Goal: Task Accomplishment & Management: Manage account settings

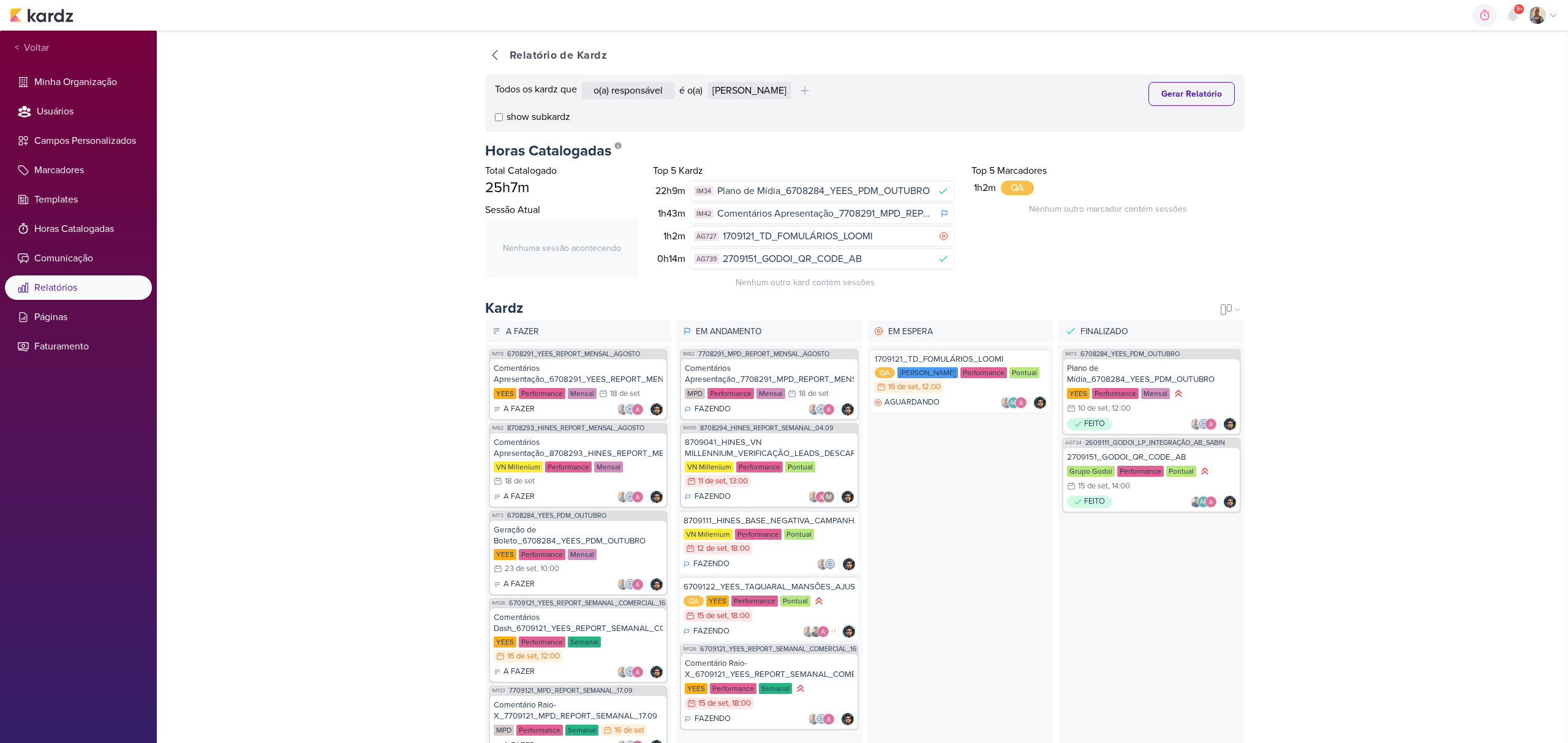
select select "1395"
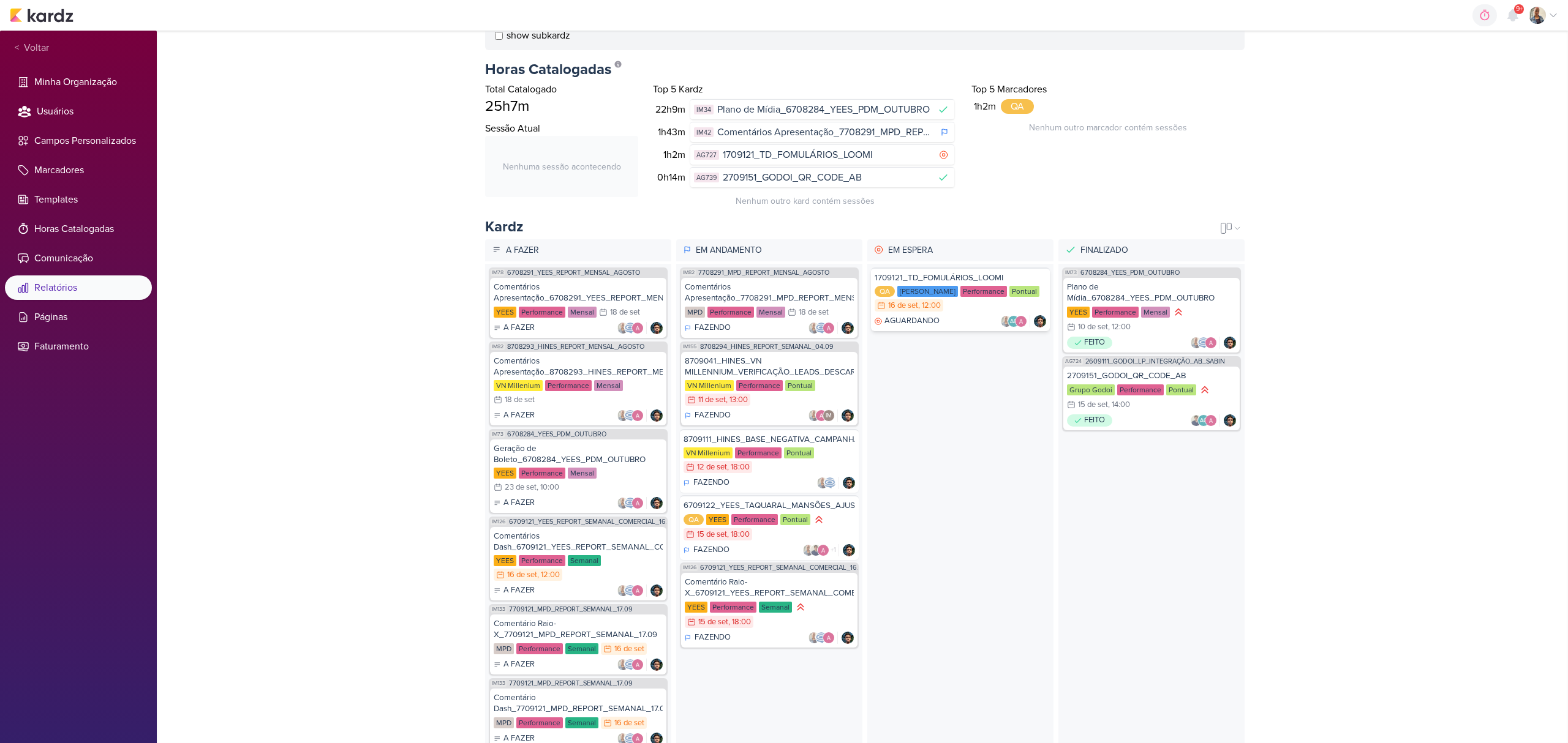
click at [930, 325] on div "AGUARDANDO AG" at bounding box center [960, 321] width 172 height 12
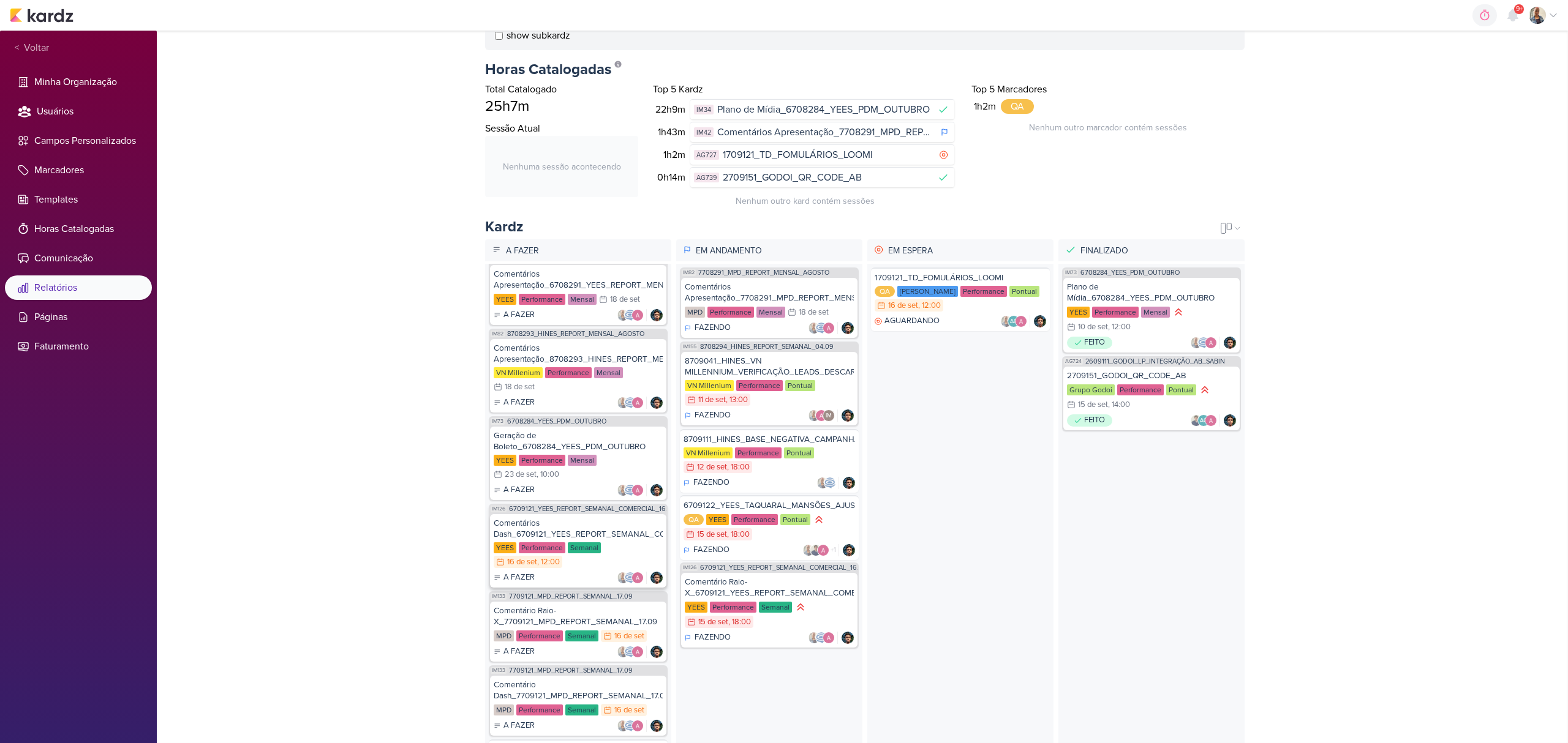
click at [568, 573] on div "A FAZER" at bounding box center [579, 577] width 169 height 12
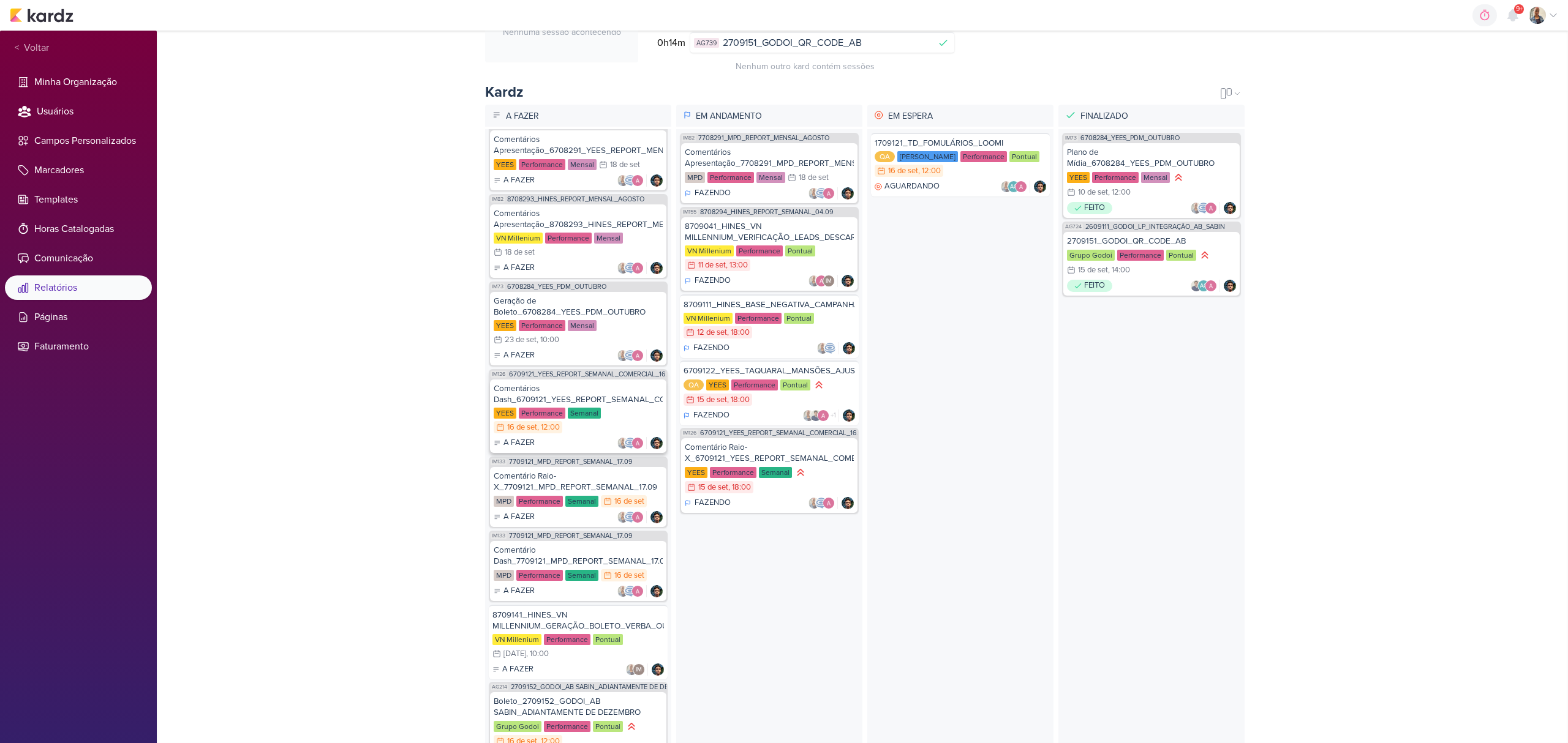
scroll to position [245, 0]
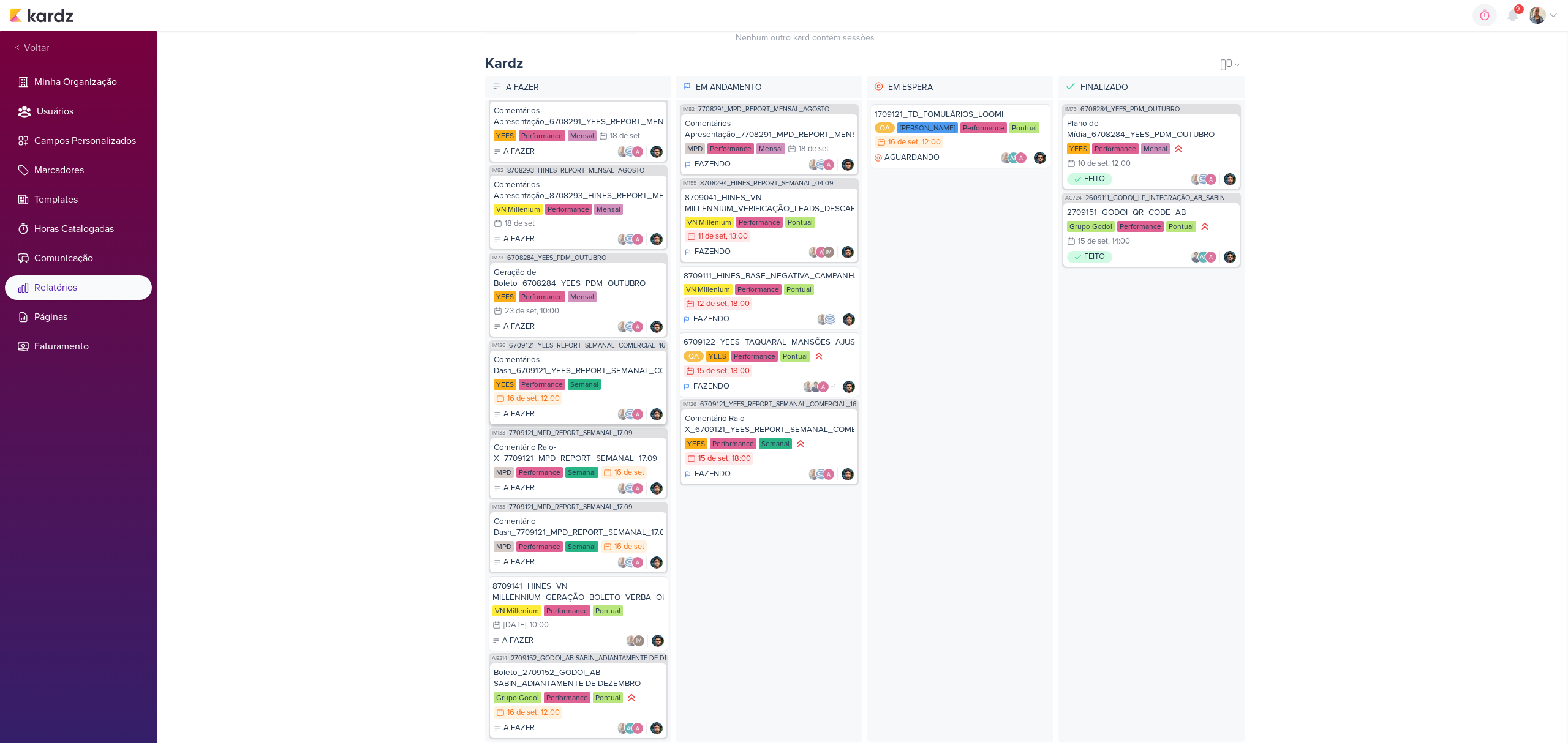
click at [561, 407] on div "Comentários Dash_6709121_YEES_REPORT_SEMANAL_COMERCIAL_16.09 YEES Performance S…" at bounding box center [578, 387] width 176 height 73
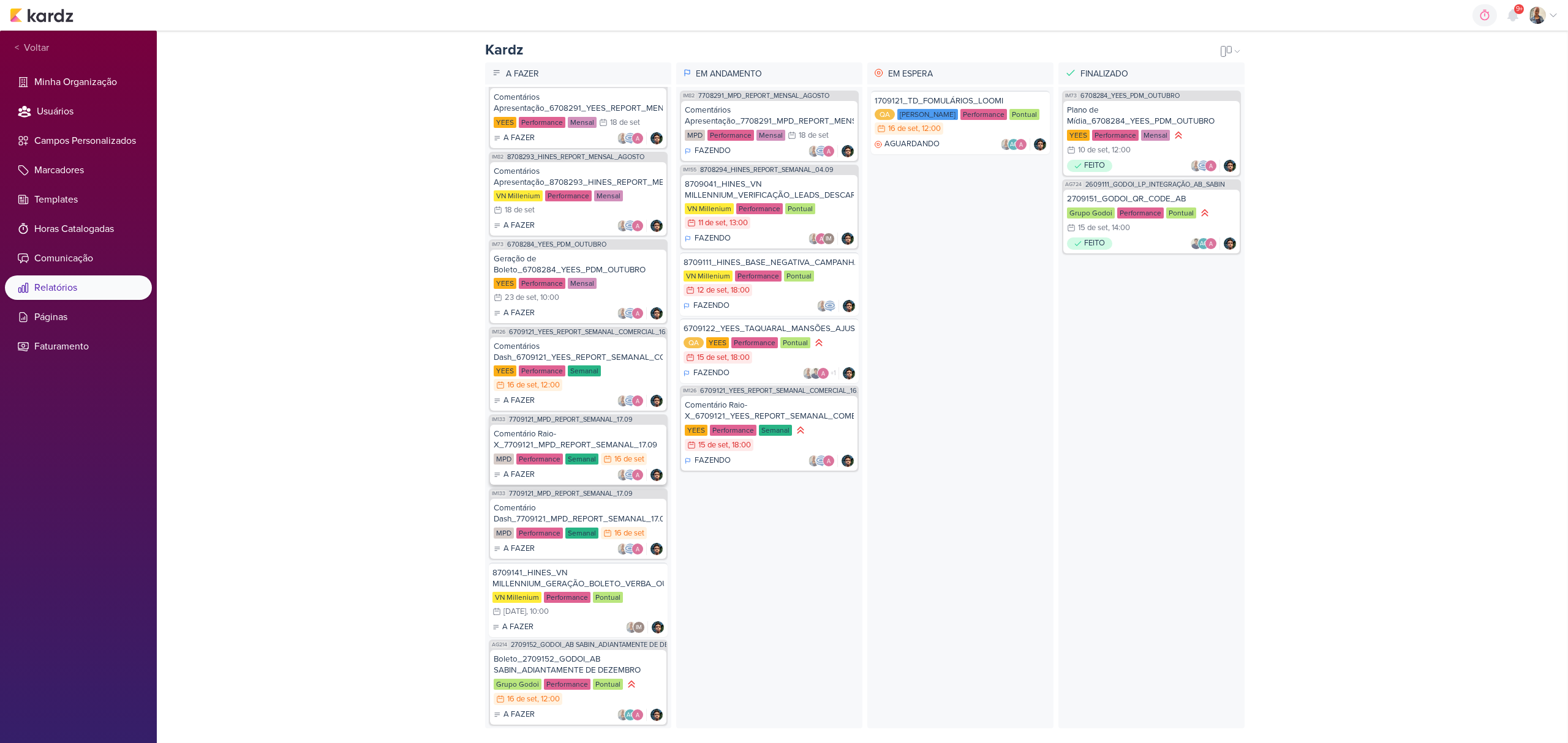
click at [579, 428] on div "Comentário Raio-X_7709121_MPD_REPORT_SEMANAL_17.09" at bounding box center [579, 439] width 169 height 22
click at [588, 502] on div "Comentário Dash_7709121_MPD_REPORT_SEMANAL_17.09" at bounding box center [579, 513] width 169 height 22
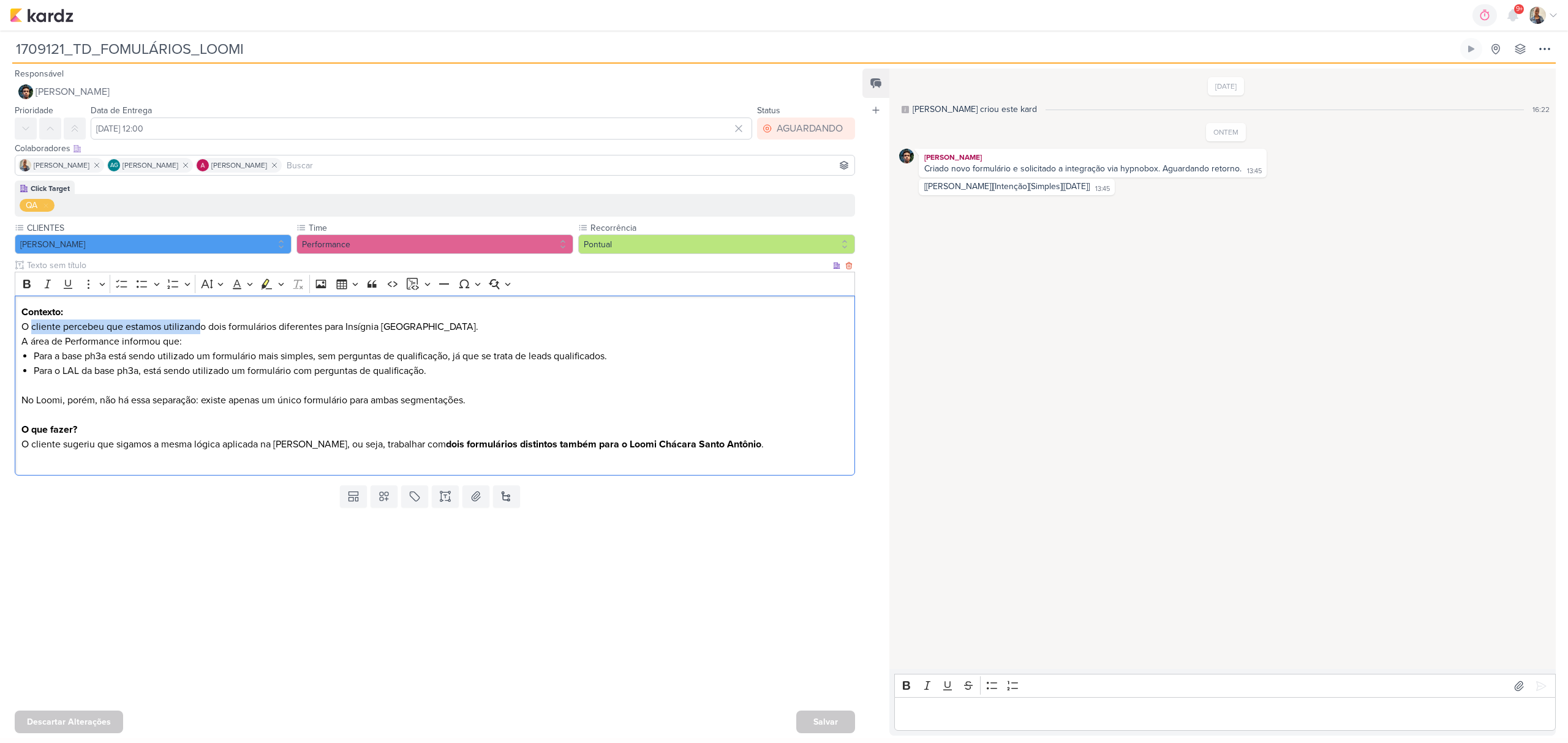
drag, startPoint x: 30, startPoint y: 330, endPoint x: 201, endPoint y: 334, distance: 171.0
click at [201, 334] on p "Contexto: O cliente percebeu que estamos utilizando dois formulários diferentes…" at bounding box center [435, 319] width 827 height 29
drag, startPoint x: 43, startPoint y: 343, endPoint x: 256, endPoint y: 340, distance: 213.0
click at [256, 340] on p "A área de Performance informou que:" at bounding box center [435, 341] width 827 height 15
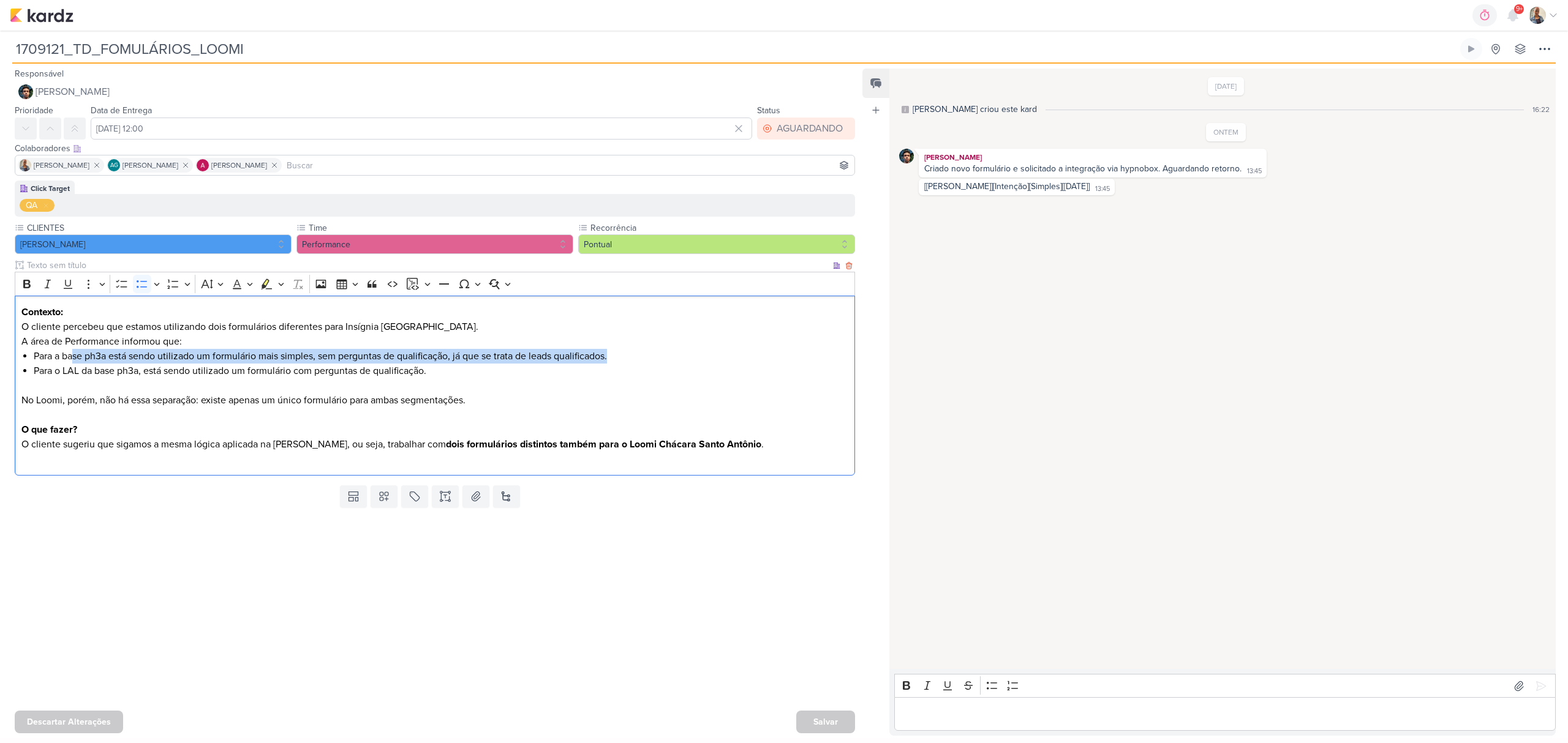
drag, startPoint x: 73, startPoint y: 360, endPoint x: 643, endPoint y: 358, distance: 570.0
click at [643, 358] on li "Para a base ph3a está sendo utilizado um formulário mais simples, sem perguntas…" at bounding box center [441, 356] width 815 height 15
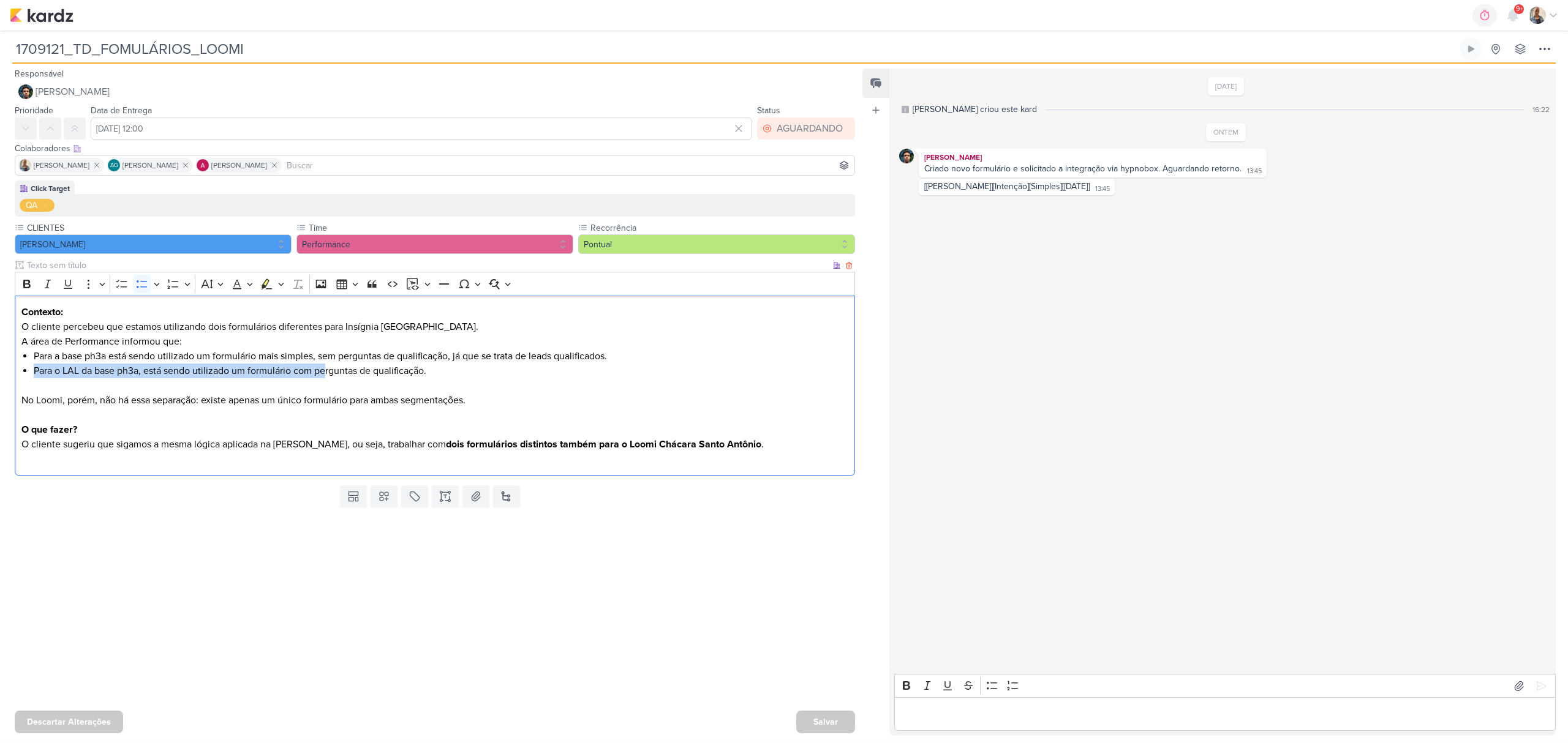
drag, startPoint x: 32, startPoint y: 375, endPoint x: 328, endPoint y: 371, distance: 296.0
click at [328, 371] on div "Contexto: O cliente percebeu que estamos utilizando dois formulários diferentes…" at bounding box center [434, 386] width 840 height 180
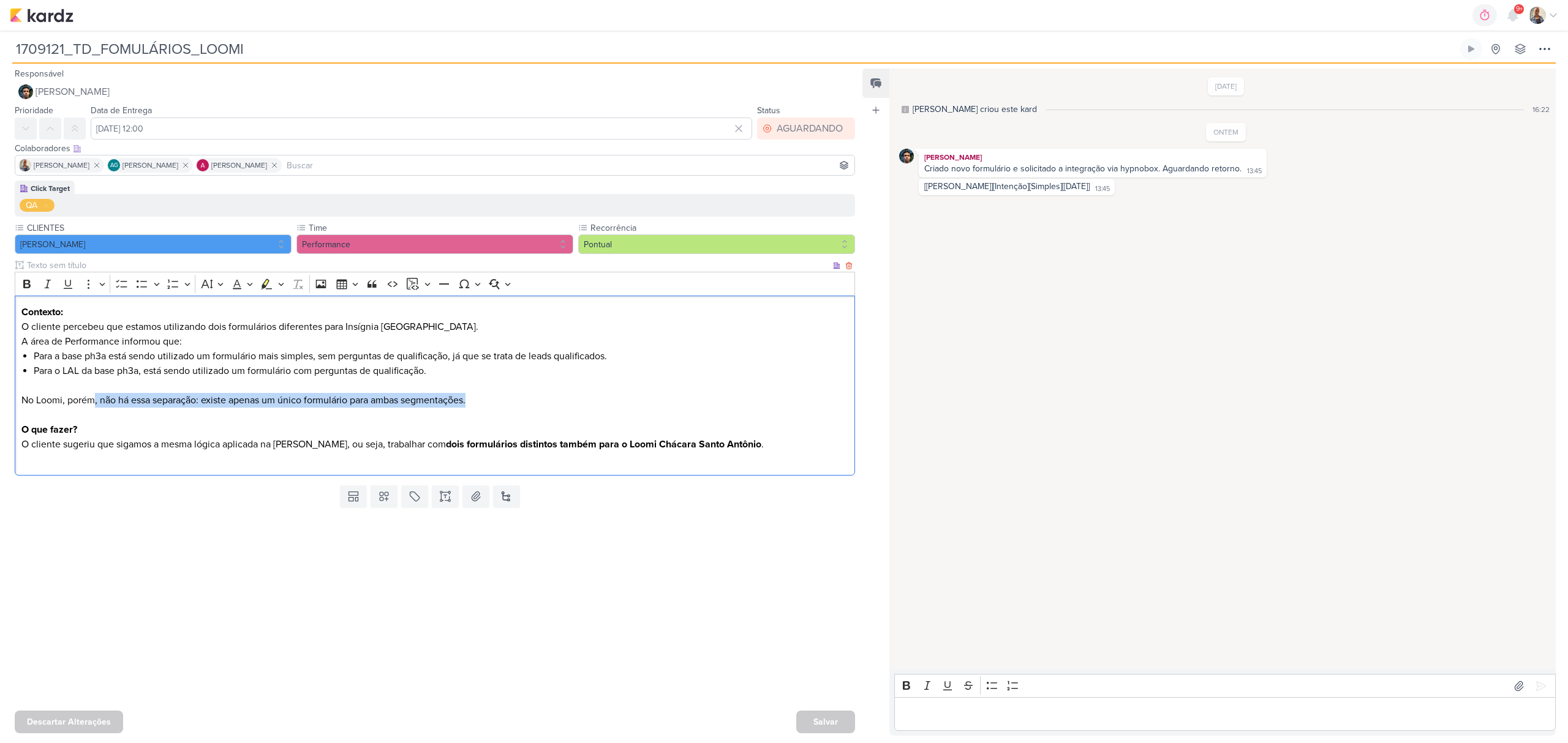
drag, startPoint x: 92, startPoint y: 404, endPoint x: 508, endPoint y: 404, distance: 416.0
click at [508, 404] on p "No Loomi, porém, não há essa separação: existe apenas um único formulário para …" at bounding box center [435, 393] width 827 height 29
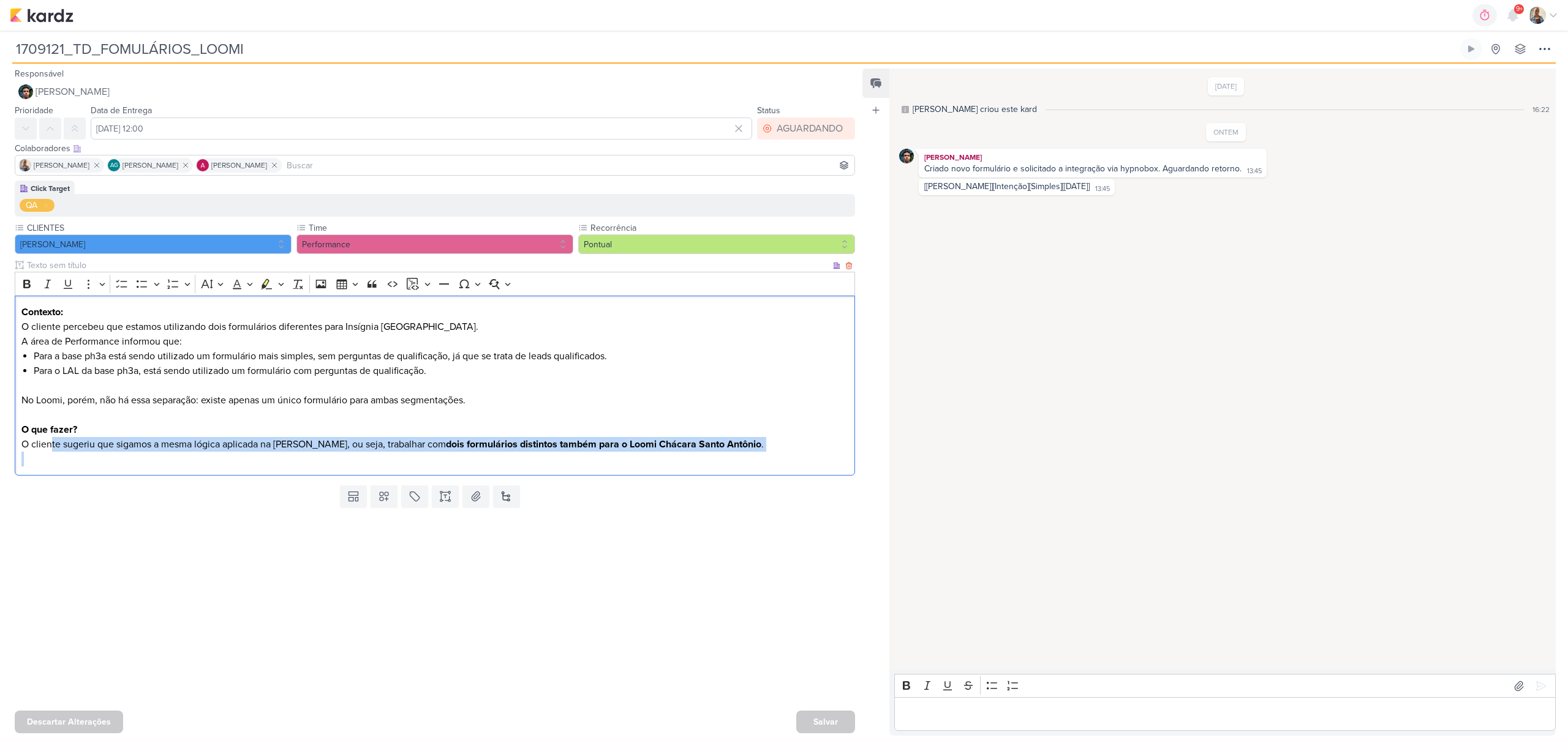
drag, startPoint x: 50, startPoint y: 451, endPoint x: 753, endPoint y: 454, distance: 703.0
click at [753, 454] on p "O que fazer? O cliente sugeriu que sigamos a mesma lógica aplicada na Insígnia,…" at bounding box center [435, 444] width 827 height 44
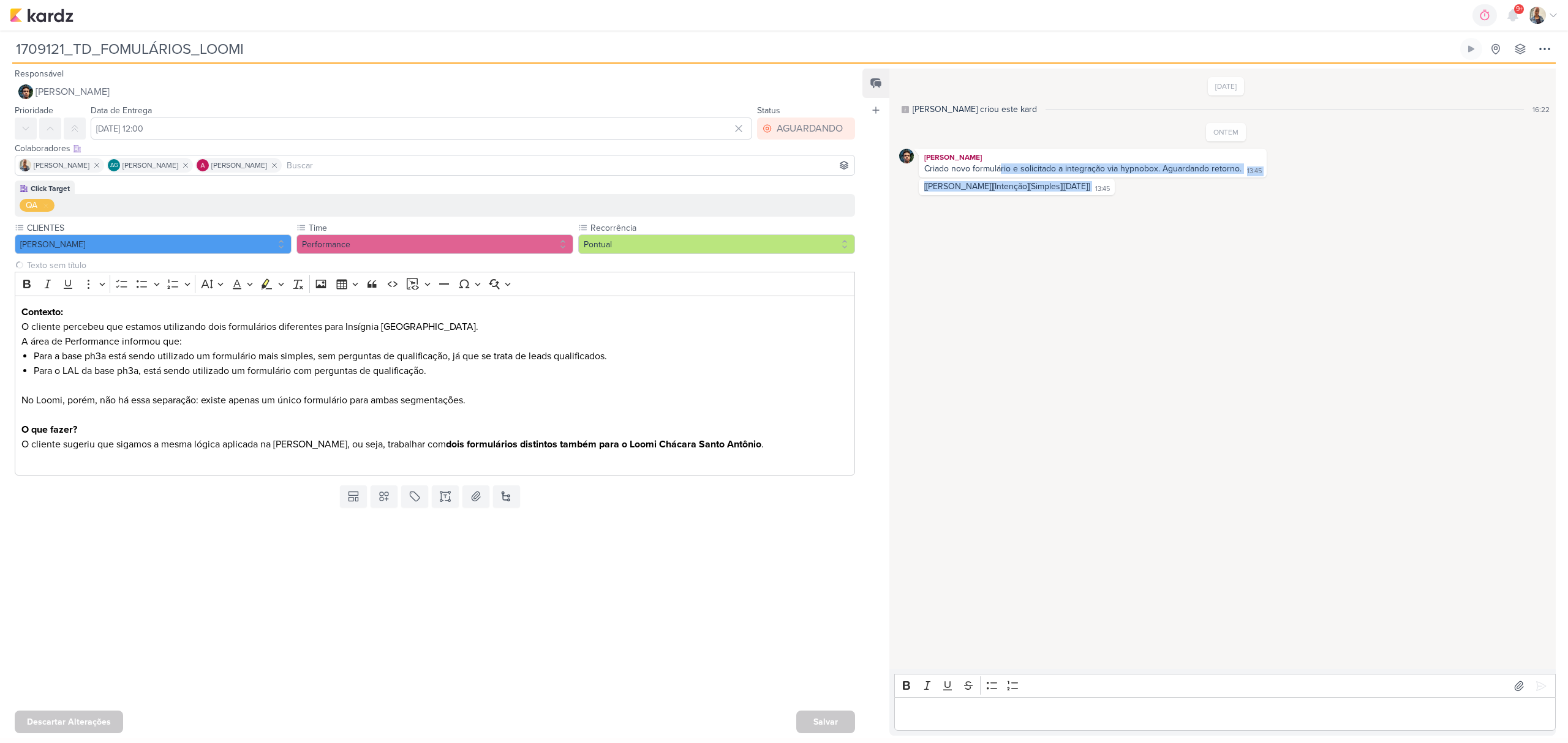
drag, startPoint x: 998, startPoint y: 162, endPoint x: 1288, endPoint y: 185, distance: 290.9
click at [1288, 185] on div "ONTEM Nelito Junior Criado novo formulário e solicitado a integração via hypnob…" at bounding box center [1225, 160] width 653 height 72
click at [1225, 239] on div "12/9/25 Aline criou este kard 16:22 ONTEM Nelito Junior" at bounding box center [1222, 369] width 665 height 599
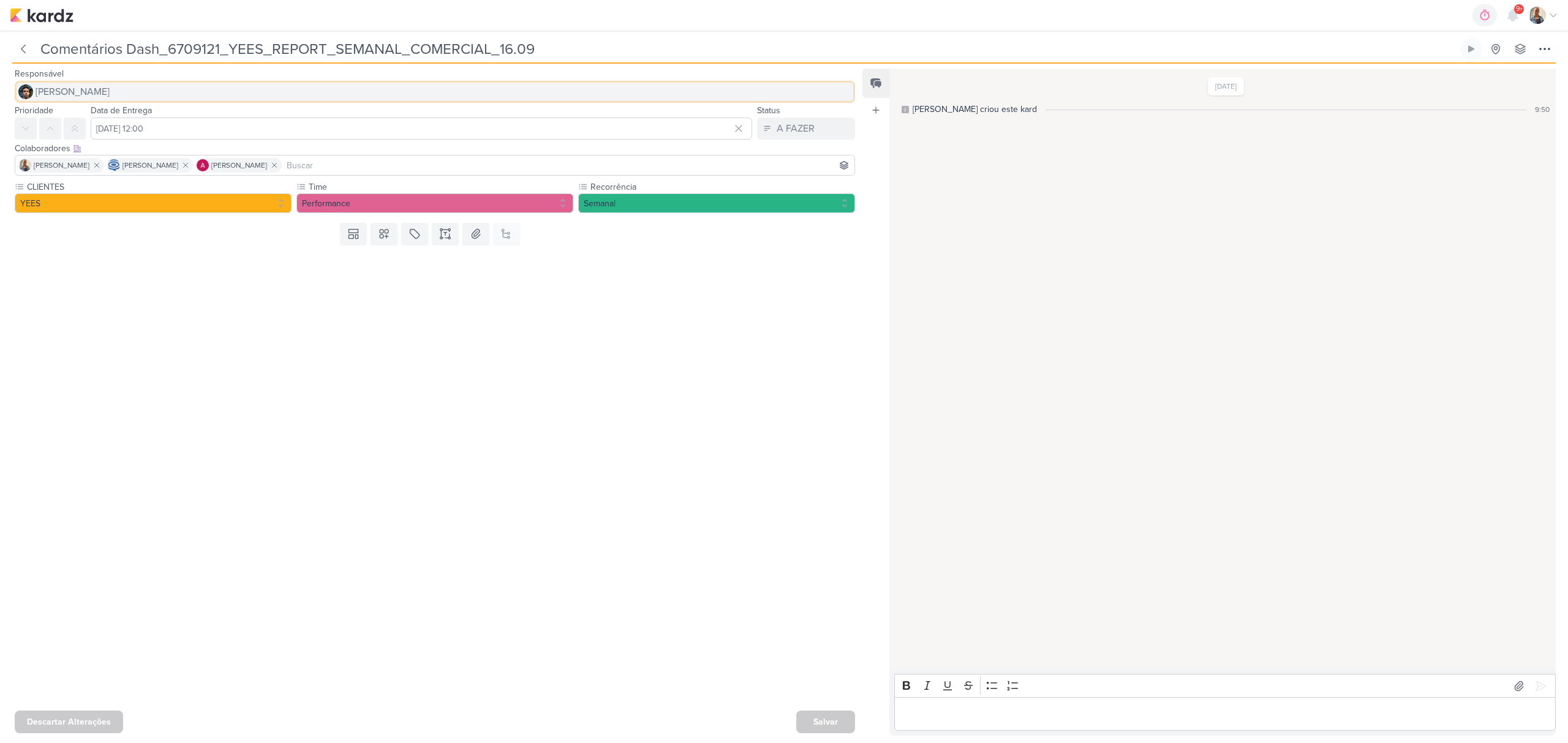
click at [152, 94] on button "Nelito Junior" at bounding box center [434, 92] width 840 height 22
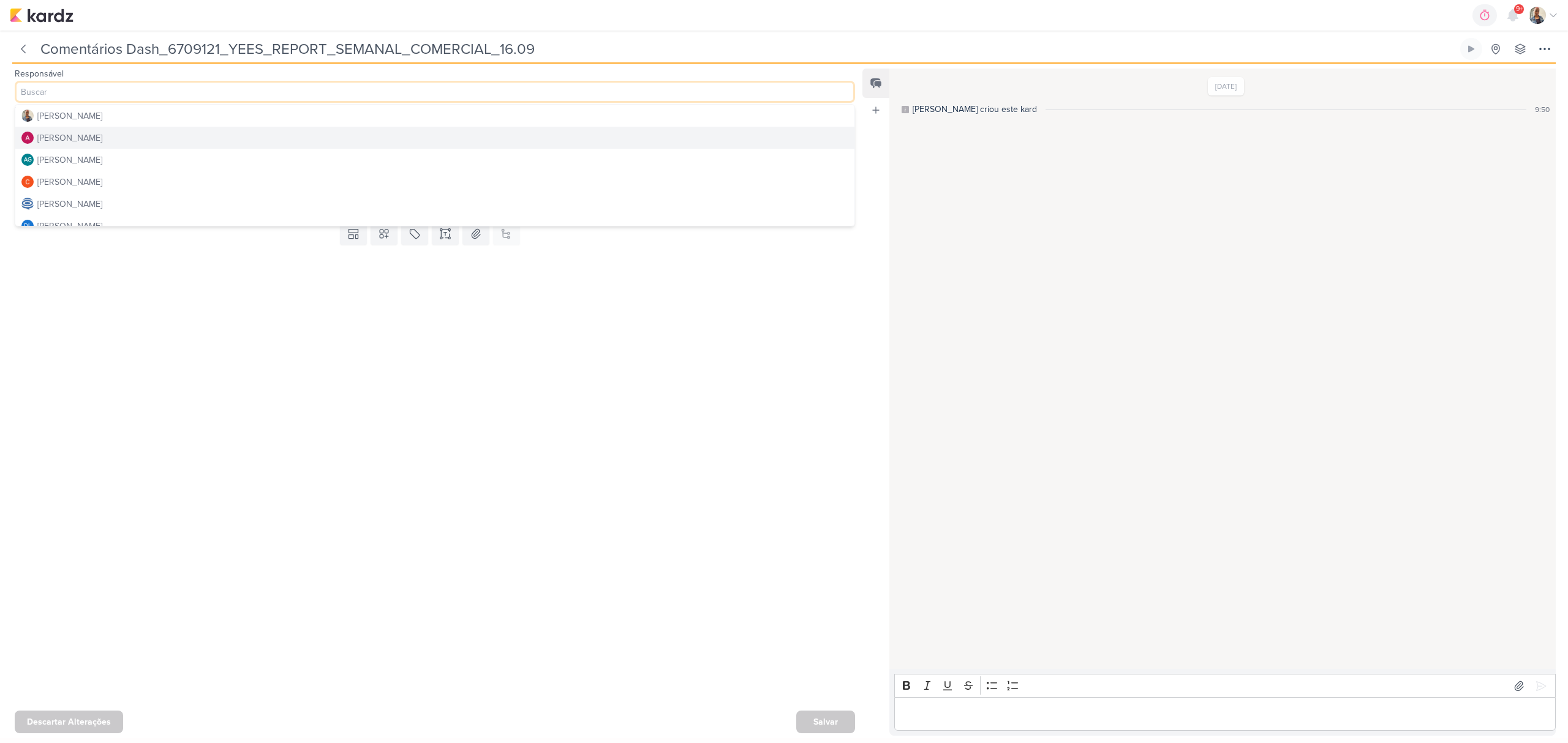
click at [123, 140] on button "[PERSON_NAME]" at bounding box center [435, 138] width 839 height 22
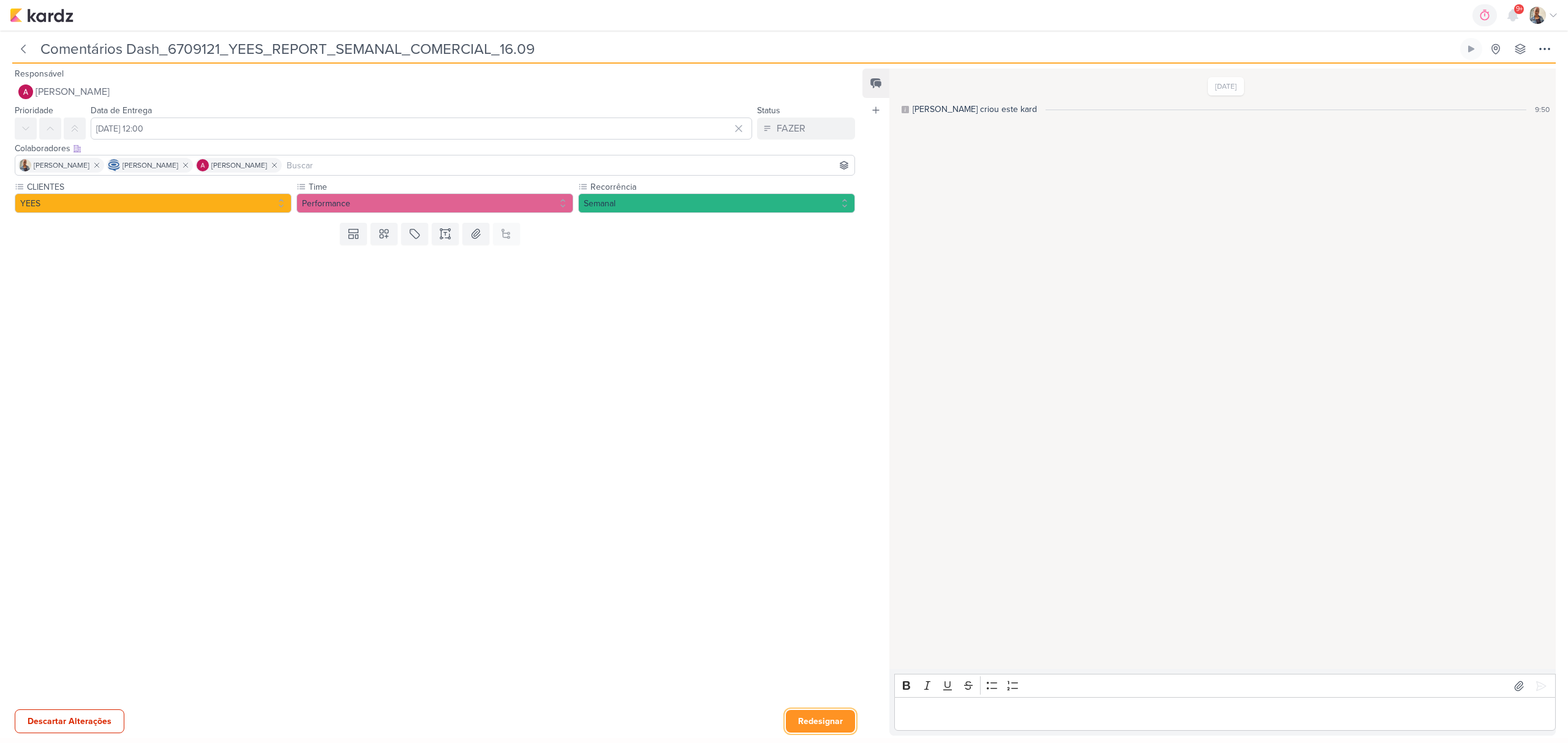
click at [833, 719] on button "Redesignar" at bounding box center [820, 721] width 69 height 22
click at [883, 24] on div "0h0m Sessão desligada... Hoje 0h0m Semana 0h0m Mês 0h0m Nenhuma Sessão 00" at bounding box center [783, 15] width 1548 height 30
drag, startPoint x: 145, startPoint y: 52, endPoint x: 241, endPoint y: 41, distance: 96.6
click at [241, 41] on input "Comentários Dash_6709121_YEES_REPORT_SEMANAL_COMERCIAL_16.09" at bounding box center [748, 49] width 1421 height 22
click at [269, 45] on input "Comentários Dash_6709121_YEES_REPORT_SEMANAL_COMERCIAL_16.09" at bounding box center [748, 49] width 1421 height 22
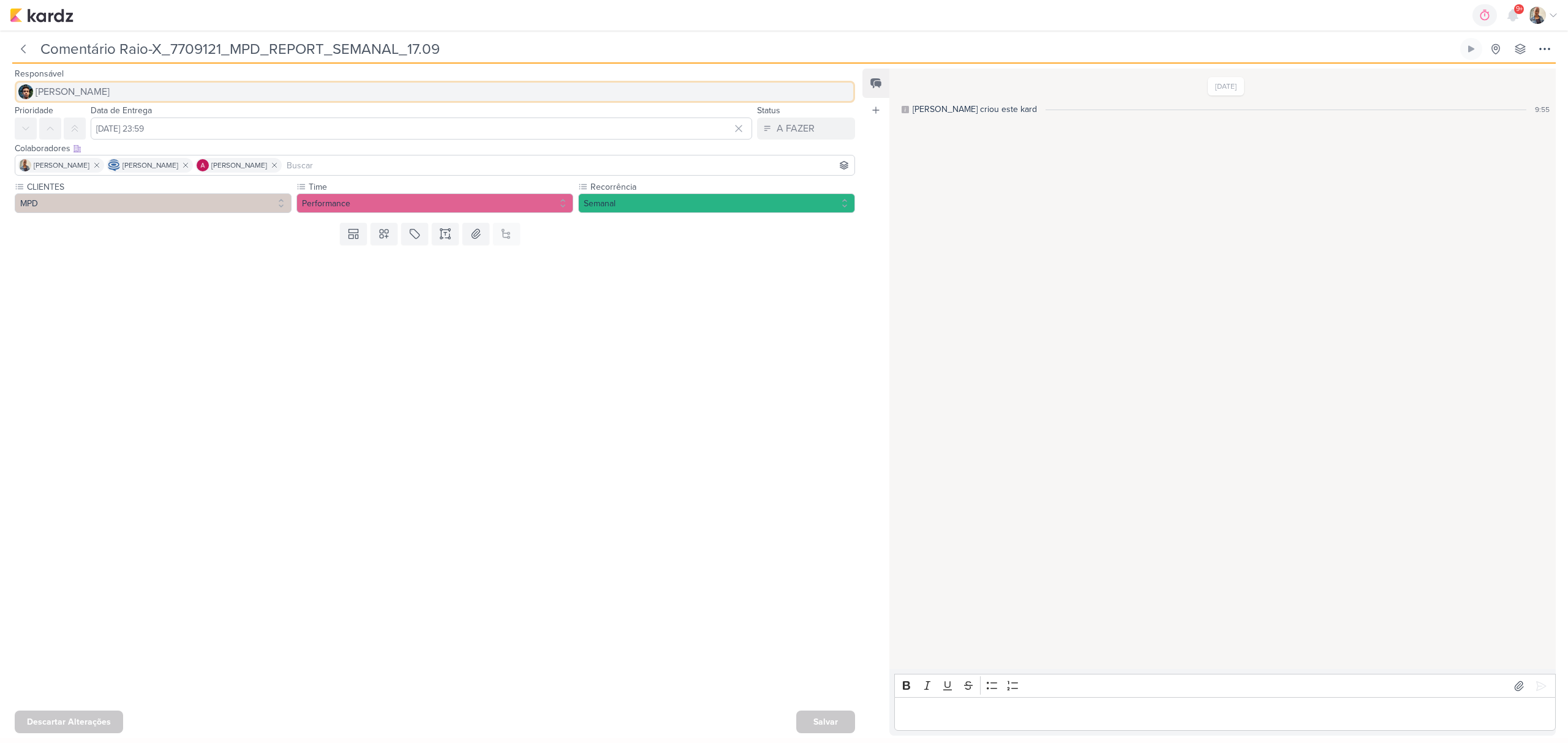
click at [87, 90] on span "[PERSON_NAME]" at bounding box center [73, 91] width 74 height 15
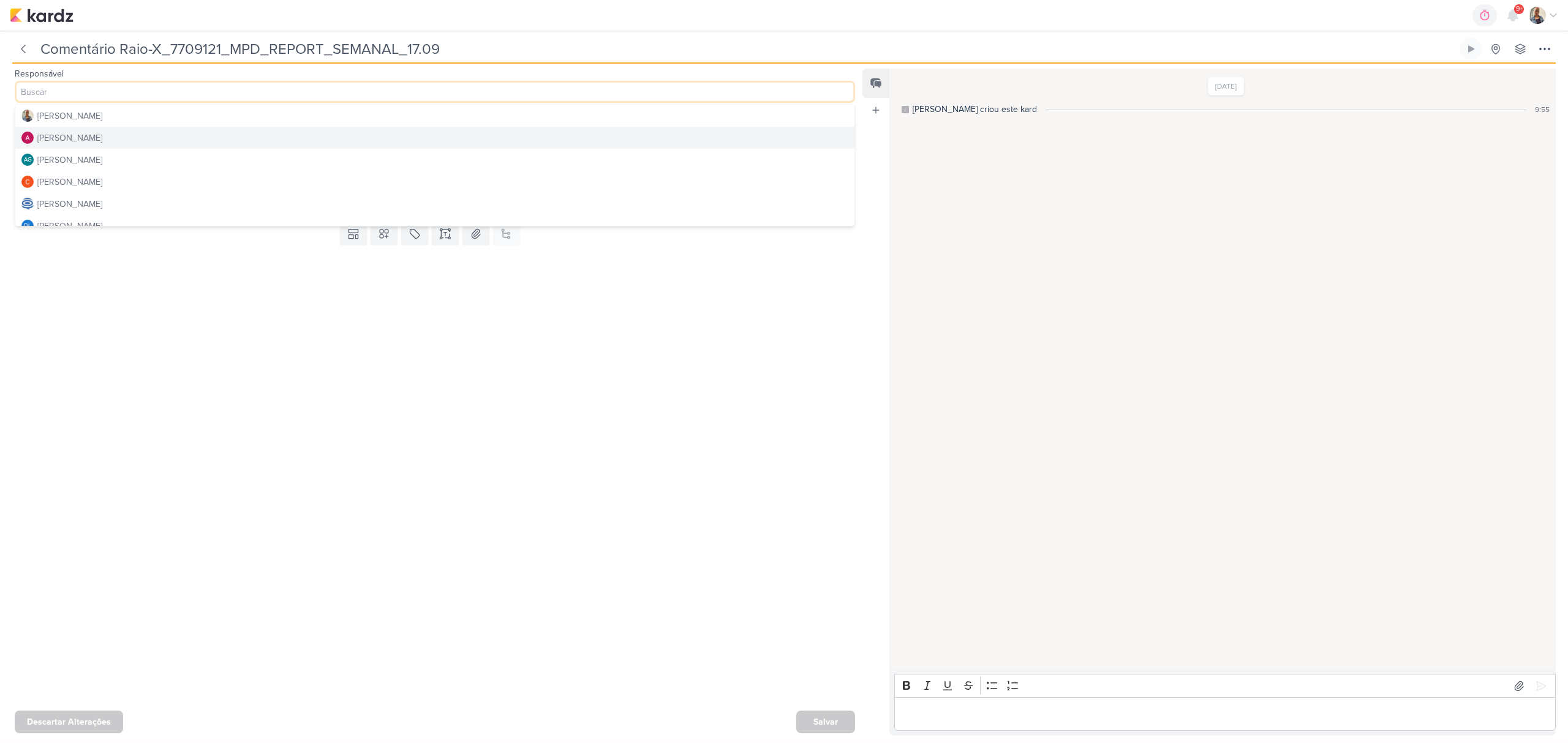
click at [94, 145] on button "[PERSON_NAME]" at bounding box center [435, 138] width 839 height 22
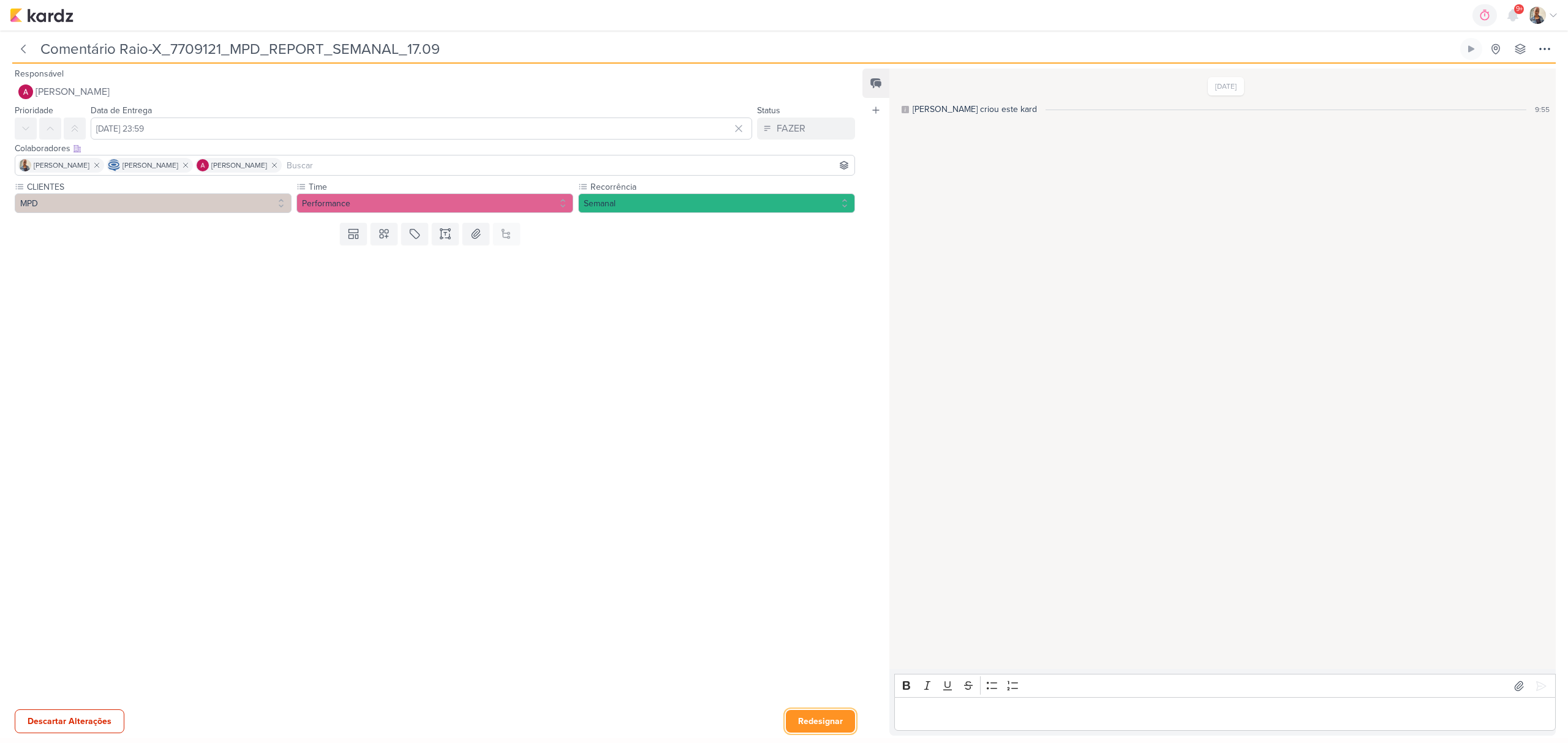
click at [802, 713] on button "Redesignar" at bounding box center [820, 721] width 69 height 22
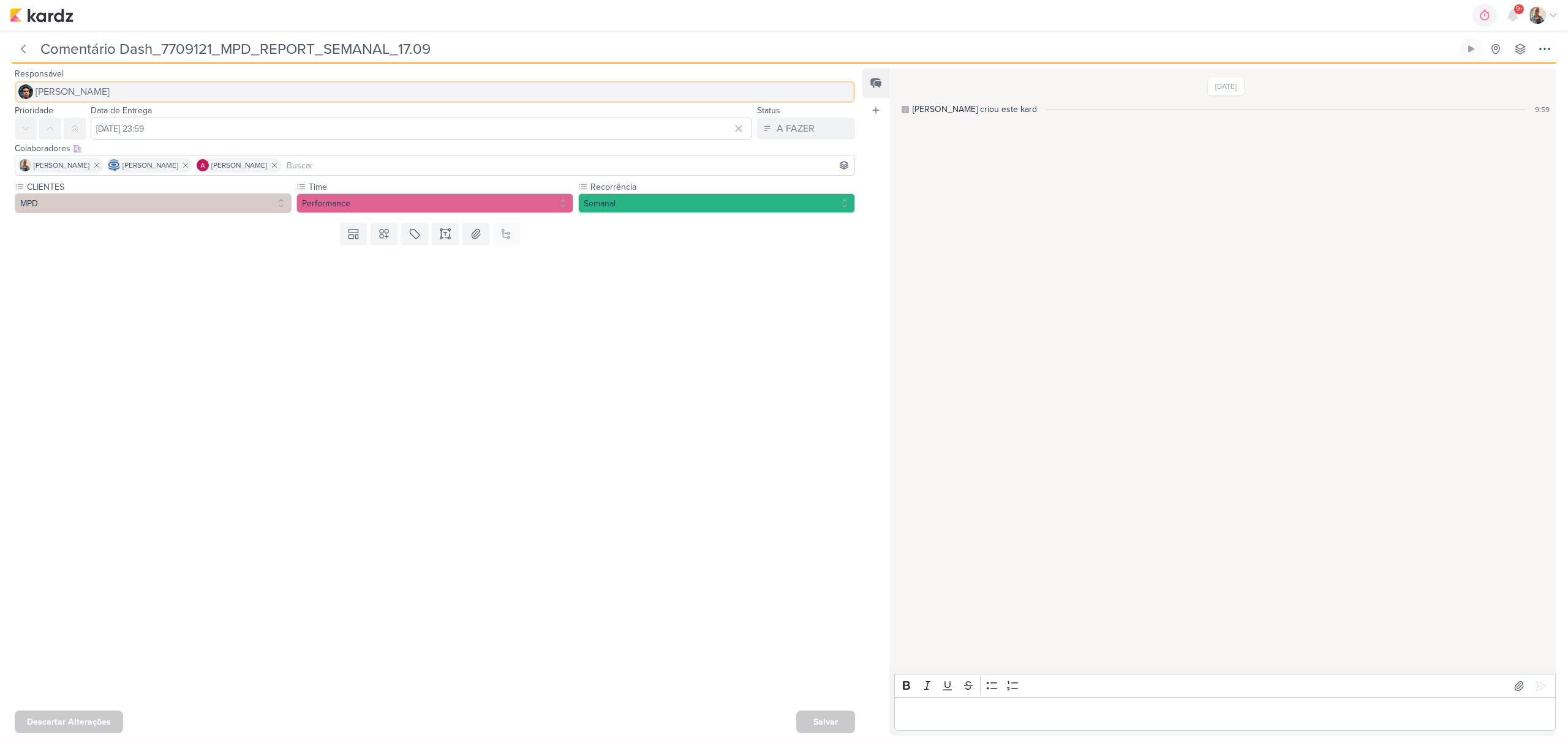
click at [87, 91] on span "[PERSON_NAME]" at bounding box center [73, 91] width 74 height 15
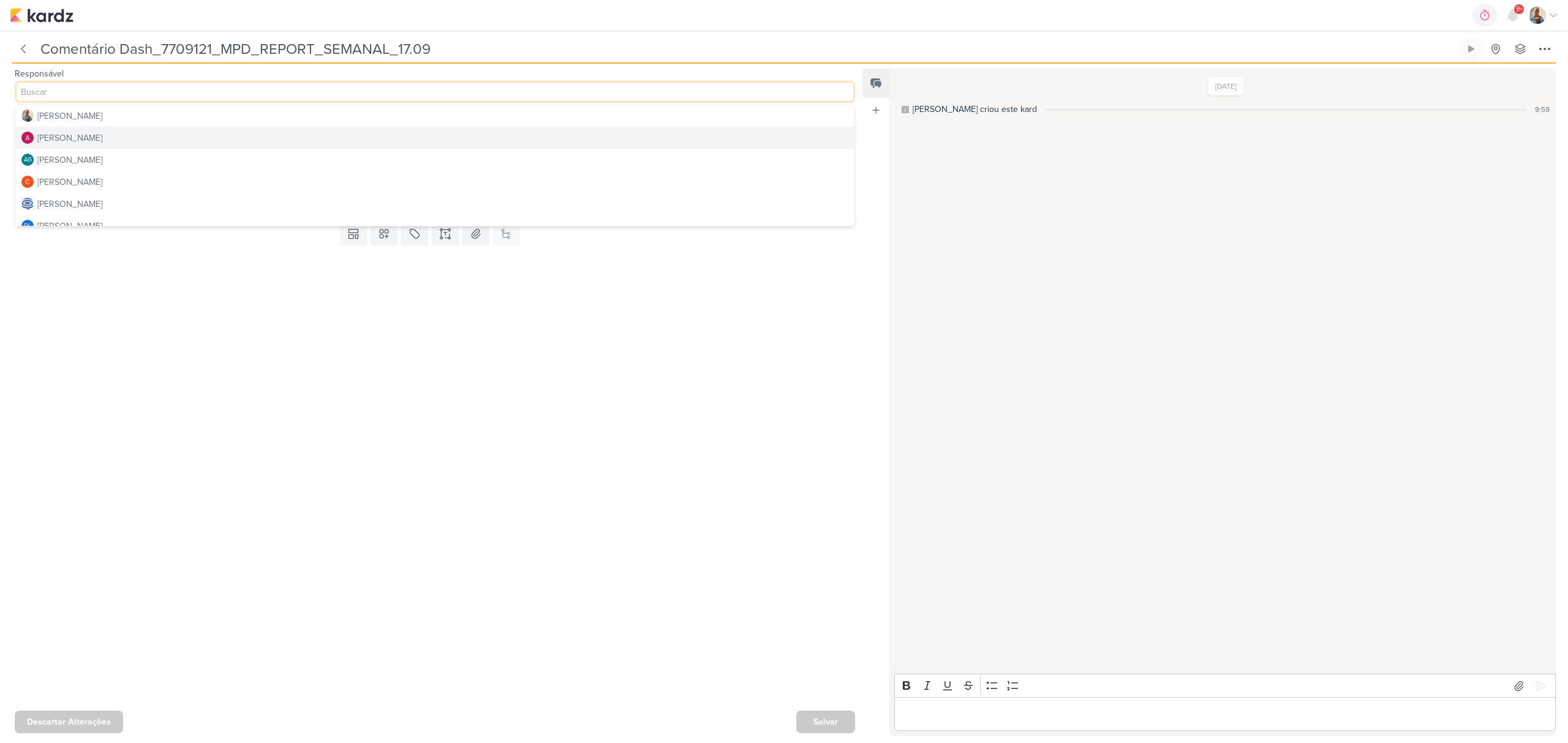
click at [87, 142] on div "[PERSON_NAME]" at bounding box center [69, 137] width 65 height 13
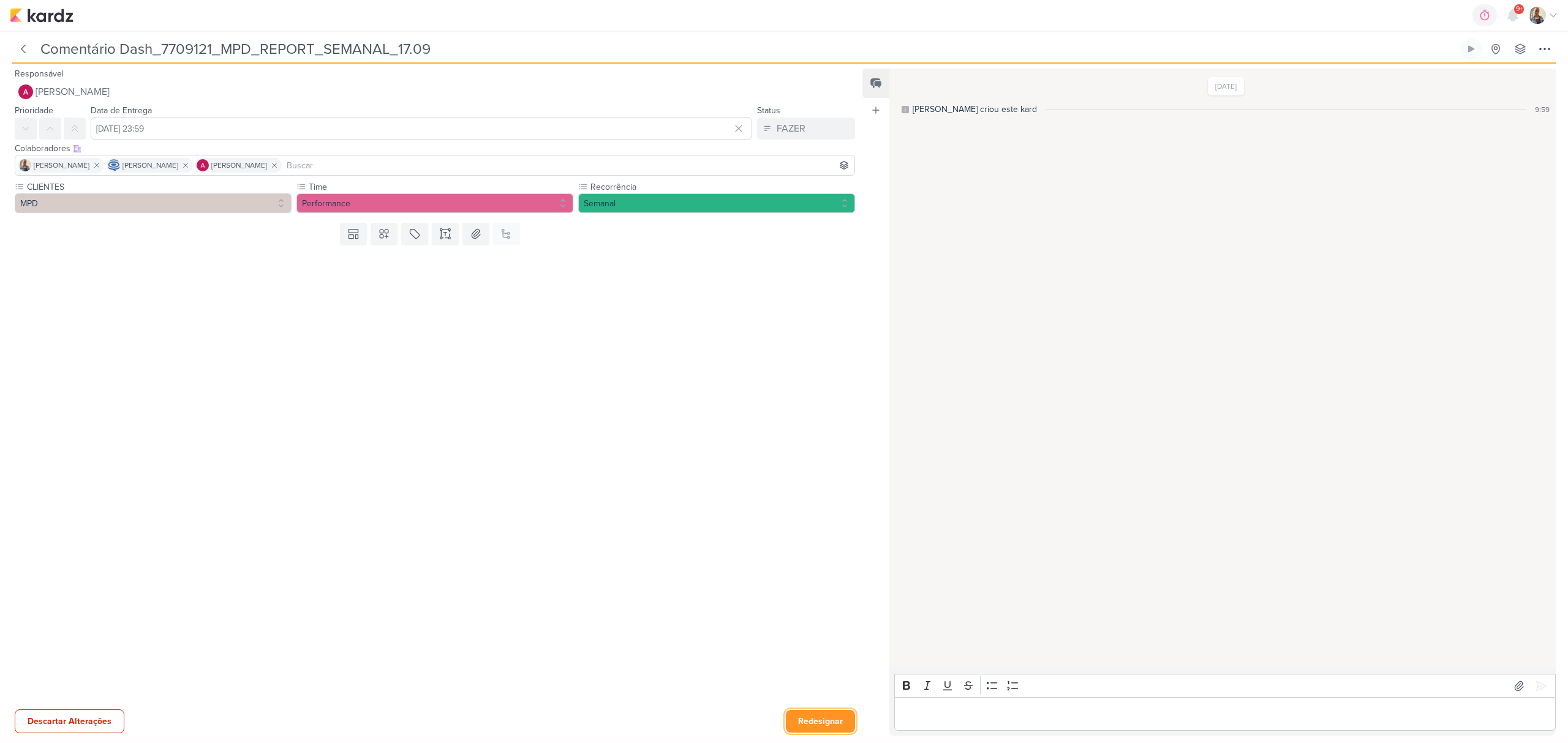
click at [801, 725] on button "Redesignar" at bounding box center [820, 721] width 69 height 22
click at [831, 716] on div "Salvar" at bounding box center [825, 721] width 59 height 22
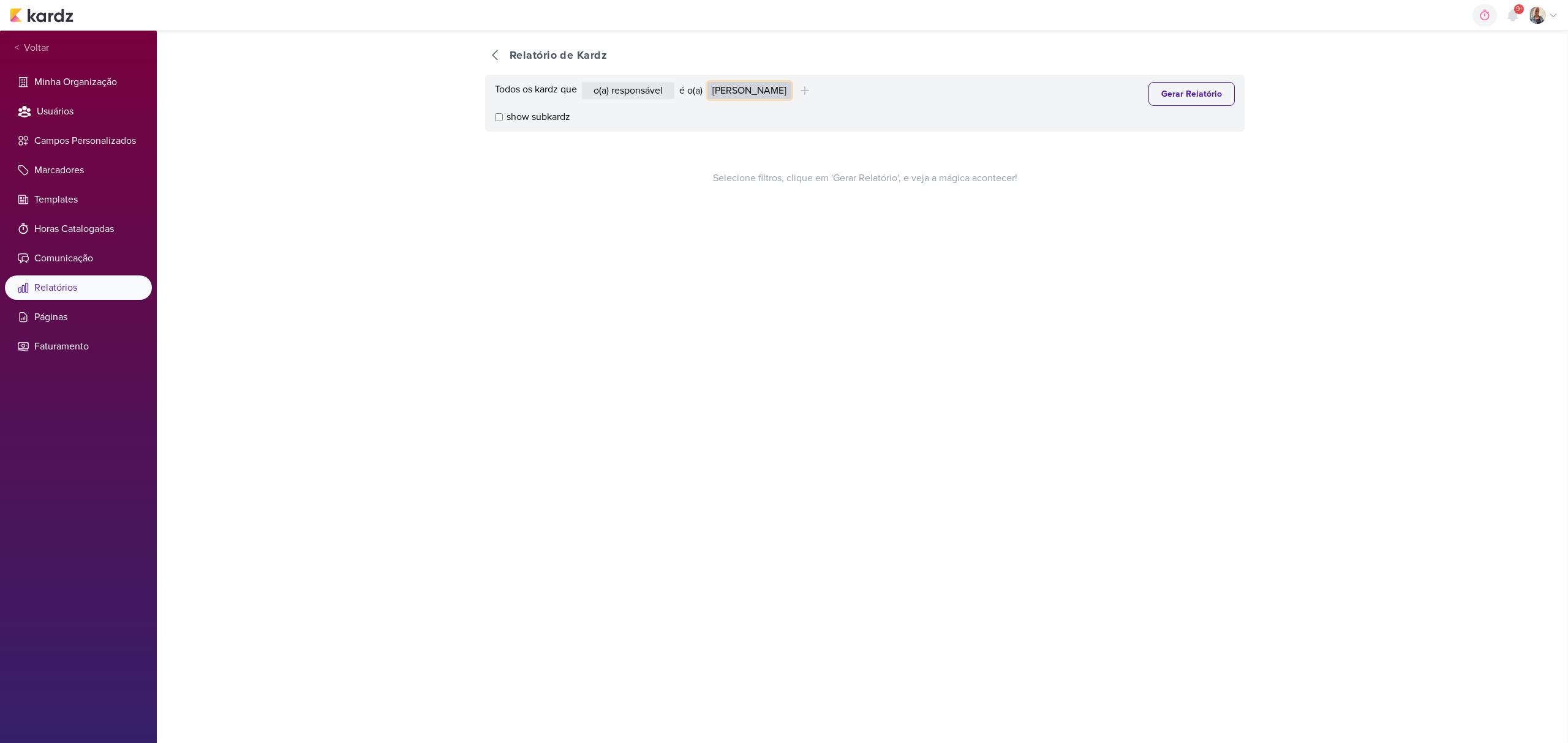
click at [728, 94] on select "[PERSON_NAME] Graciano [PERSON_NAME] [PERSON_NAME] [PERSON_NAME] [PERSON_NAME] …" at bounding box center [749, 91] width 84 height 17
select select "1395"
click at [711, 82] on select "[PERSON_NAME] Graciano [PERSON_NAME] [PERSON_NAME] [PERSON_NAME] [PERSON_NAME] …" at bounding box center [749, 91] width 84 height 17
click at [1198, 85] on button "Gerar Relatório" at bounding box center [1192, 94] width 86 height 24
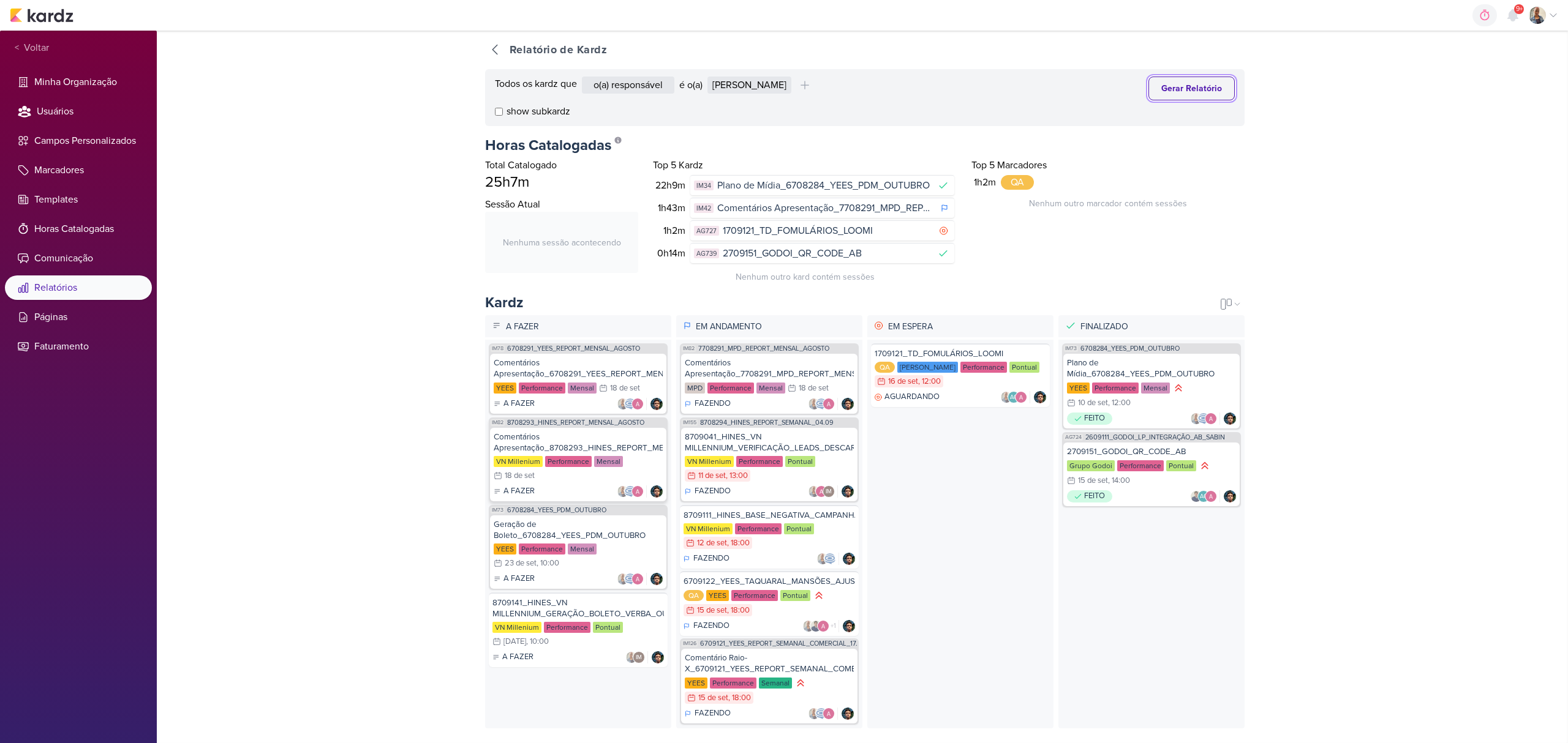
scroll to position [17, 0]
click at [711, 428] on div "8709041_HINES_VN MILLENNIUM_VERIFICAÇÃO_LEADS_DESCARTADOS VN Millenium Performa…" at bounding box center [769, 464] width 176 height 73
click at [756, 533] on div "VN Millenium Performance Pontual 12/9 12 de set , 18:00" at bounding box center [769, 536] width 172 height 27
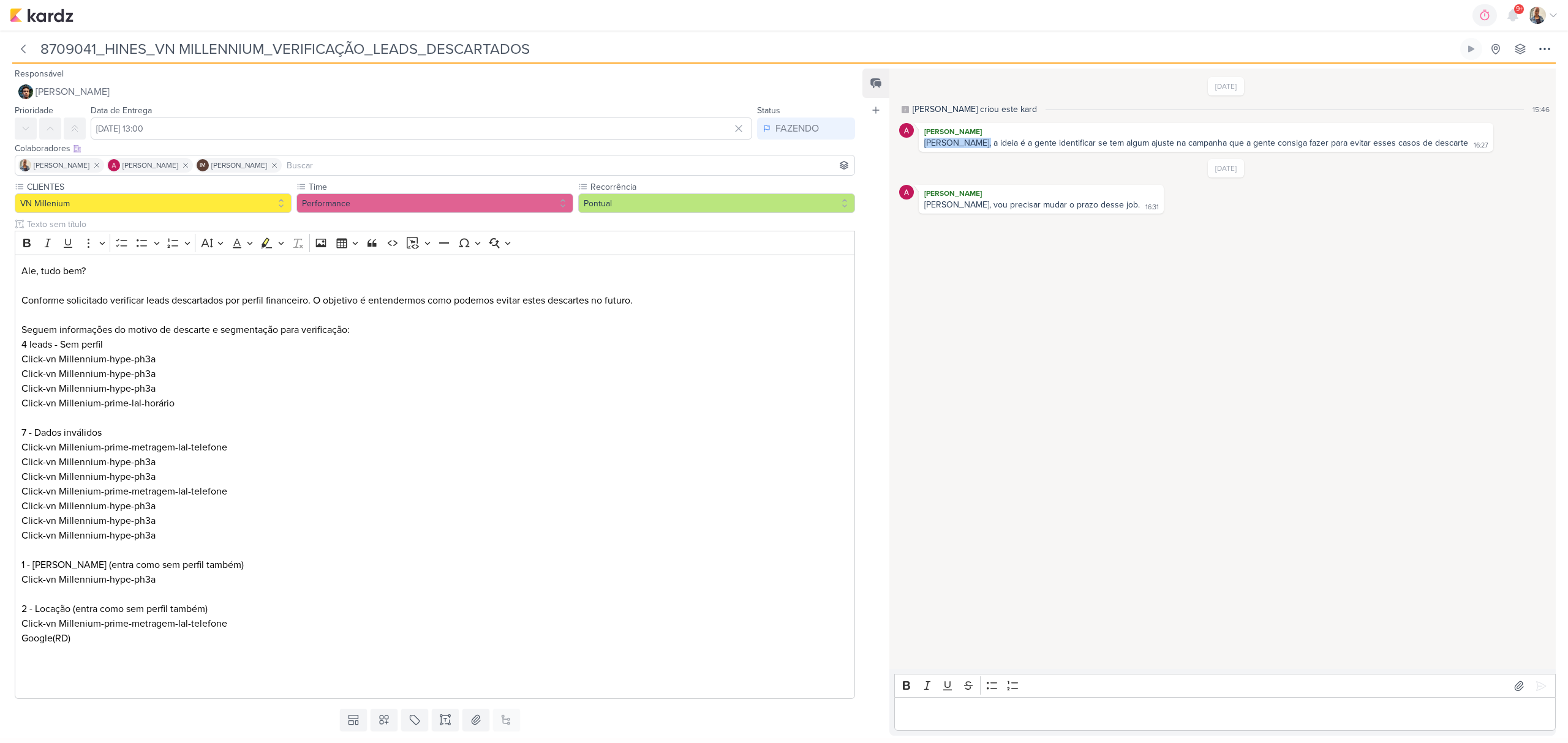
drag, startPoint x: 926, startPoint y: 142, endPoint x: 972, endPoint y: 145, distance: 46.1
click at [972, 145] on div "[PERSON_NAME], a ideia é a gente identificar se tem algum ajuste na campanha qu…" at bounding box center [1196, 143] width 544 height 10
drag, startPoint x: 41, startPoint y: 296, endPoint x: 444, endPoint y: 289, distance: 403.1
click at [444, 289] on p "Ale, tudo bem? Conforme solicitado verificar leads descartados por perfil finan…" at bounding box center [435, 300] width 827 height 73
click at [321, 296] on p "Ale, tudo bem? Conforme solicitado verificar leads descartados por perfil finan…" at bounding box center [435, 300] width 827 height 73
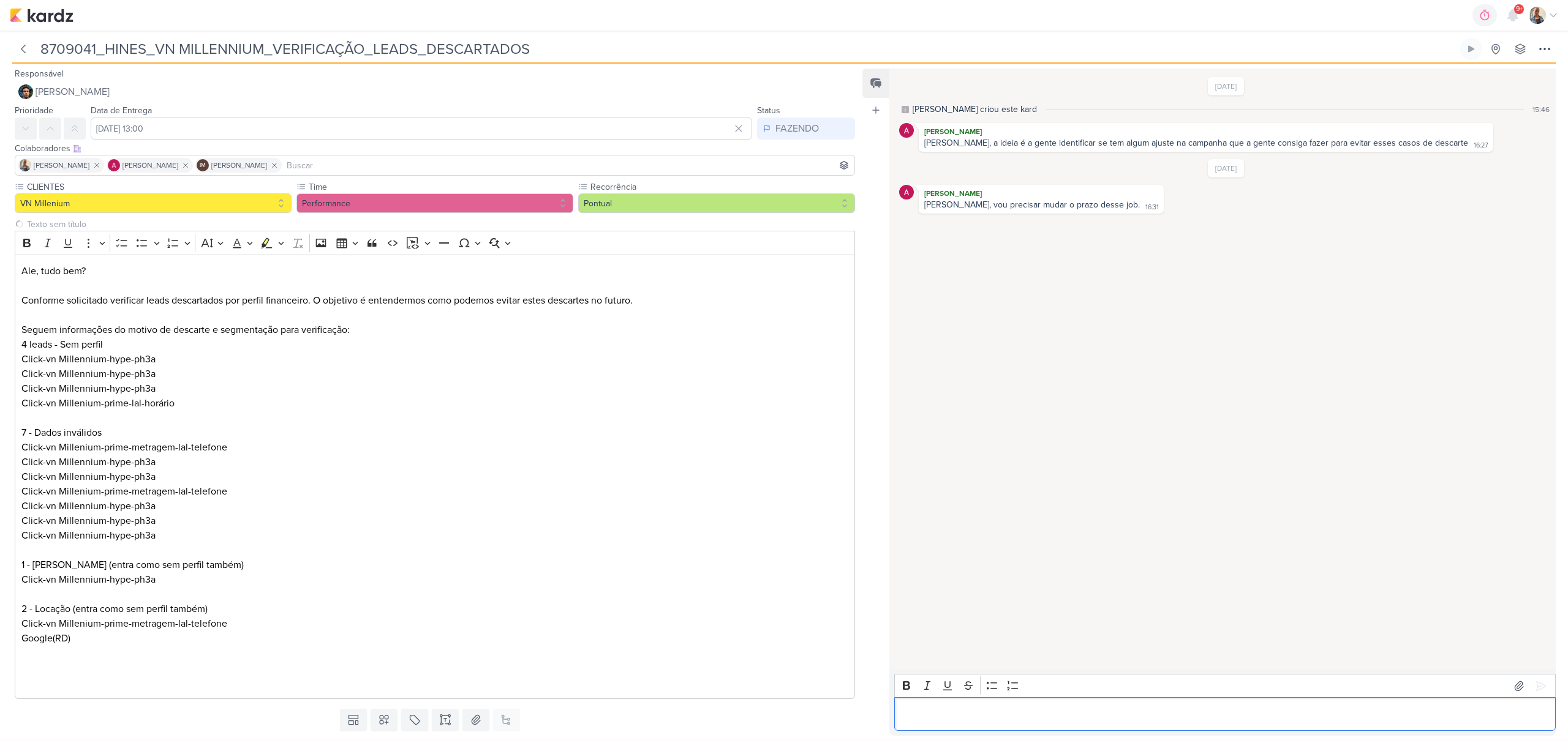
click at [907, 720] on p "Editor editing area: main" at bounding box center [1224, 714] width 648 height 15
click at [1132, 714] on p "Pelo que entendemos aqui, a maior parte dos desde" at bounding box center [1224, 714] width 648 height 15
drag, startPoint x: 1092, startPoint y: 719, endPoint x: 1110, endPoint y: 716, distance: 18.2
click at [1110, 716] on p "Pelo que entendemos aqui, a maior parte dos desde" at bounding box center [1224, 714] width 648 height 15
click at [1110, 713] on p "Pelo que entendemos aqui, a maior parte dos desde" at bounding box center [1224, 714] width 648 height 15
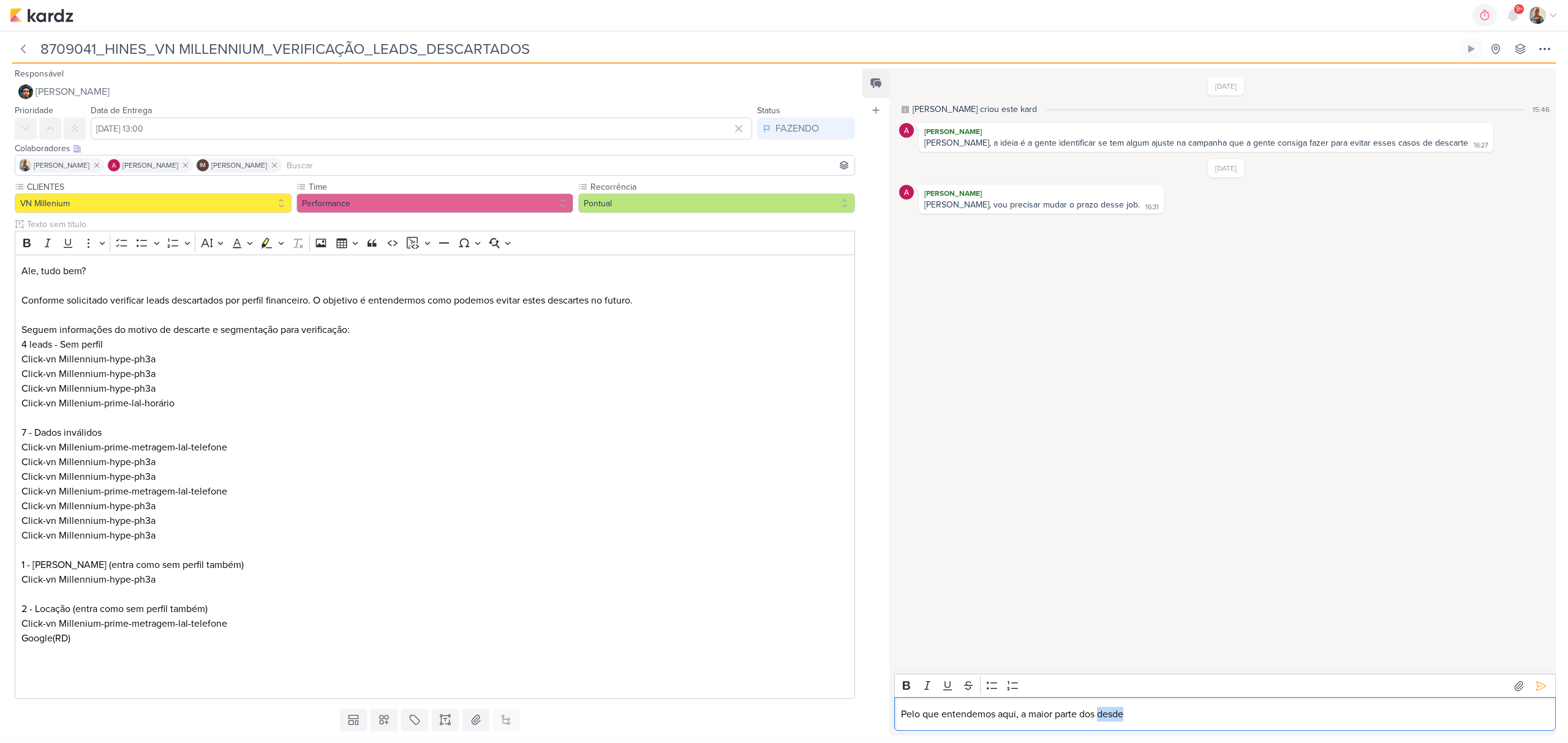
drag, startPoint x: 1101, startPoint y: 713, endPoint x: 1209, endPoint y: 726, distance: 108.8
click at [1209, 726] on div "Pelo que entendemos aqui, a maior parte dos desde" at bounding box center [1225, 714] width 661 height 34
drag, startPoint x: 1029, startPoint y: 710, endPoint x: 1301, endPoint y: 721, distance: 272.2
click at [1301, 721] on p "Pelo que entendemos aqui, a maior parte dos descartes vem da campanha de Hype P…" at bounding box center [1224, 714] width 648 height 15
click at [1300, 715] on p "Pelo que entendemos aqui, a maior parte dos descartes vem da campanha de Hype P…" at bounding box center [1224, 714] width 648 height 15
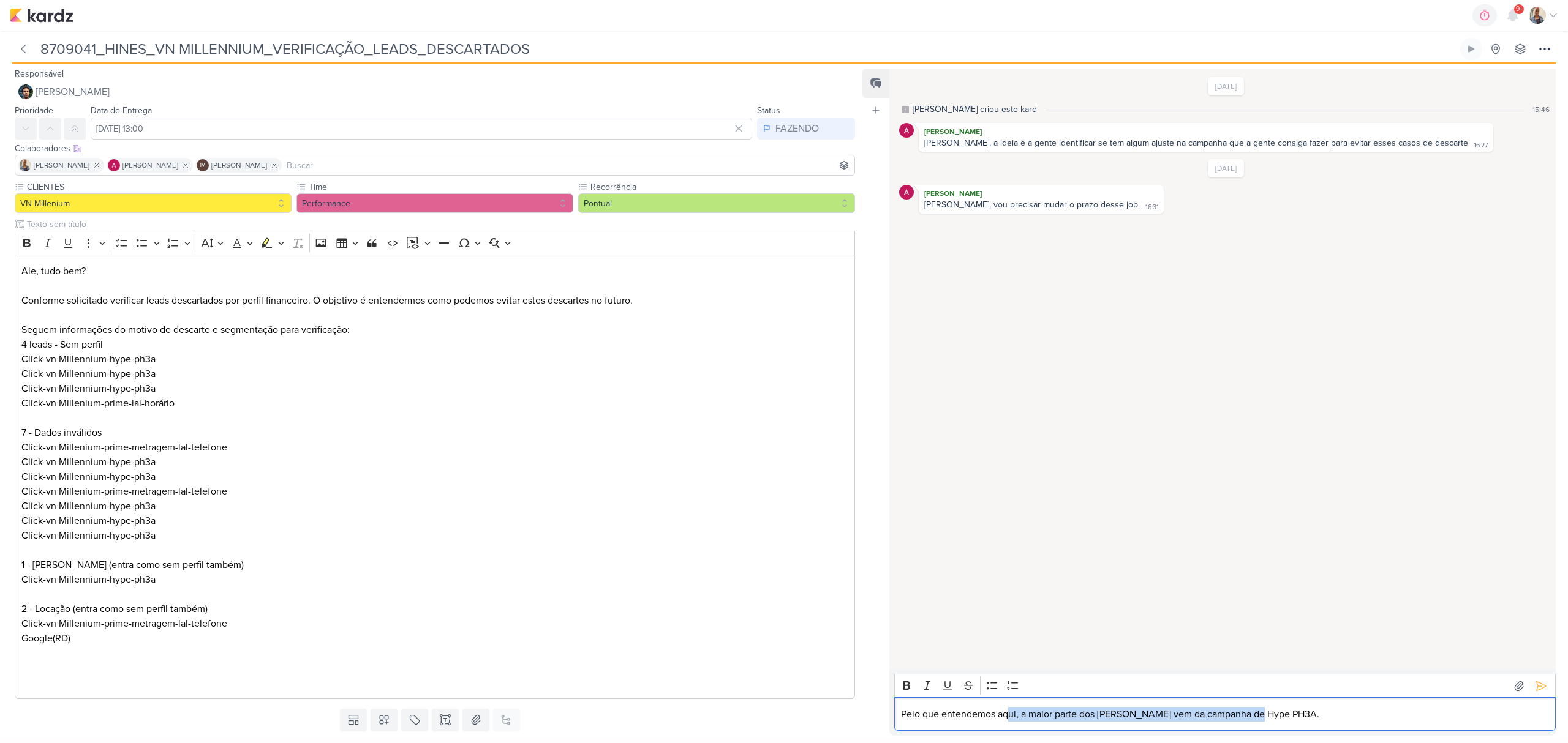
drag, startPoint x: 1010, startPoint y: 716, endPoint x: 1255, endPoint y: 725, distance: 245.2
click at [1255, 725] on div "Pelo que entendemos aqui, a maior parte dos descartes vem da campanha de Hype P…" at bounding box center [1225, 714] width 661 height 34
click at [1304, 714] on p "Pelo que entendemos aqui, a maior parte dos descartes vem da campanha de Hype P…" at bounding box center [1224, 714] width 648 height 15
click at [1320, 708] on p "Pelo que entendemos aqui, a maior parte dos descartes vem da campanha de Hype P…" at bounding box center [1224, 714] width 648 height 15
click at [1312, 719] on p "Pelo que entendemos aqui, a maior parte dos descartes vem da campanha de Hype P…" at bounding box center [1224, 714] width 648 height 15
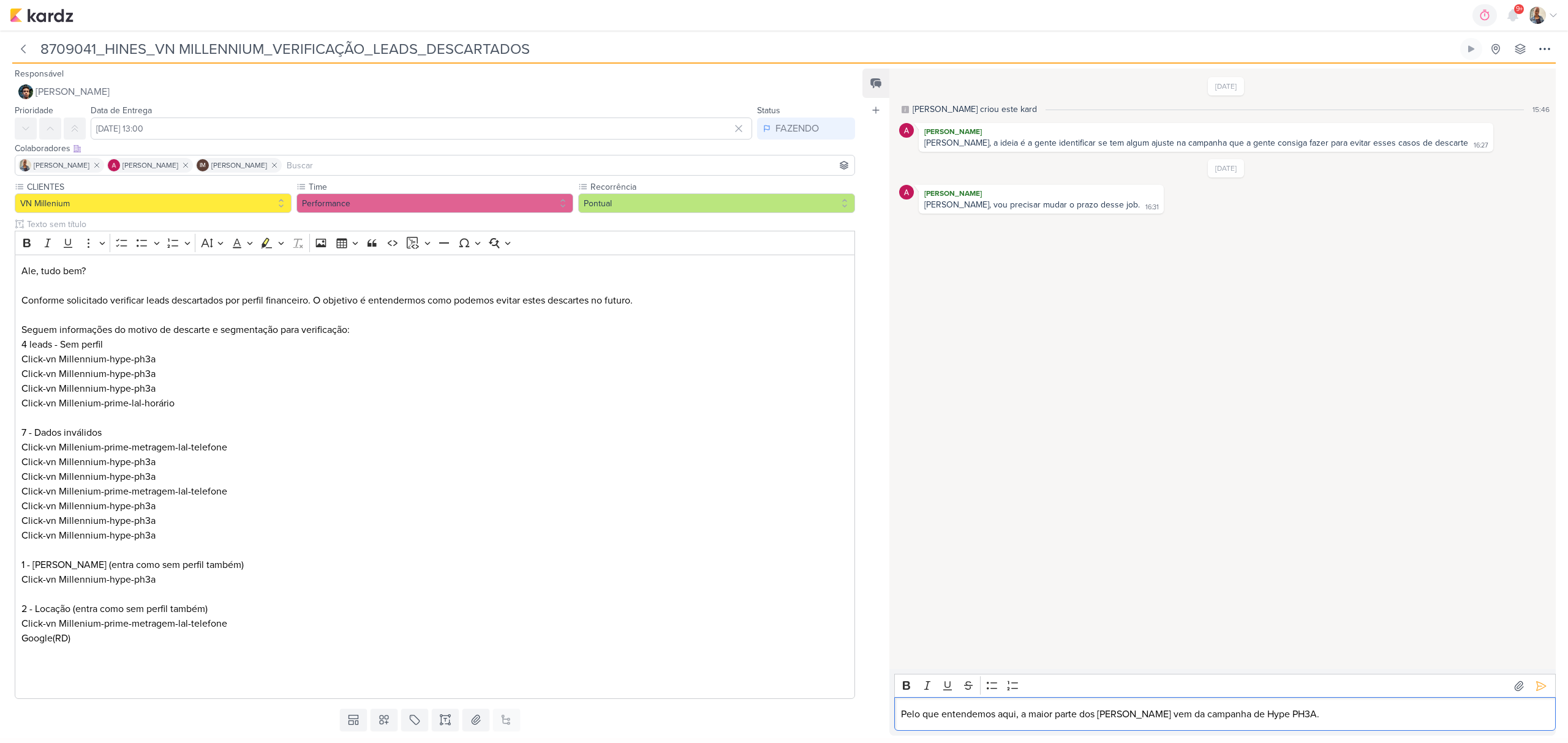
click at [1322, 711] on p "Pelo que entendemos aqui, a maior parte dos descartes vem da campanha de Hype P…" at bounding box center [1224, 714] width 648 height 15
click at [1309, 715] on p "Pelo que entendemos aqui, a maior parte dos descartes vem da campanha de Hype P…" at bounding box center [1224, 714] width 648 height 15
click at [1313, 721] on p "Pelo que entendemos aqui, a maior parte dos descartes vem da campanha de Hype P…" at bounding box center [1224, 714] width 648 height 15
click at [1328, 713] on p "Pelo que entendemos aqui, a maior parte dos descartes vem da campanha de Hype P…" at bounding box center [1224, 707] width 648 height 29
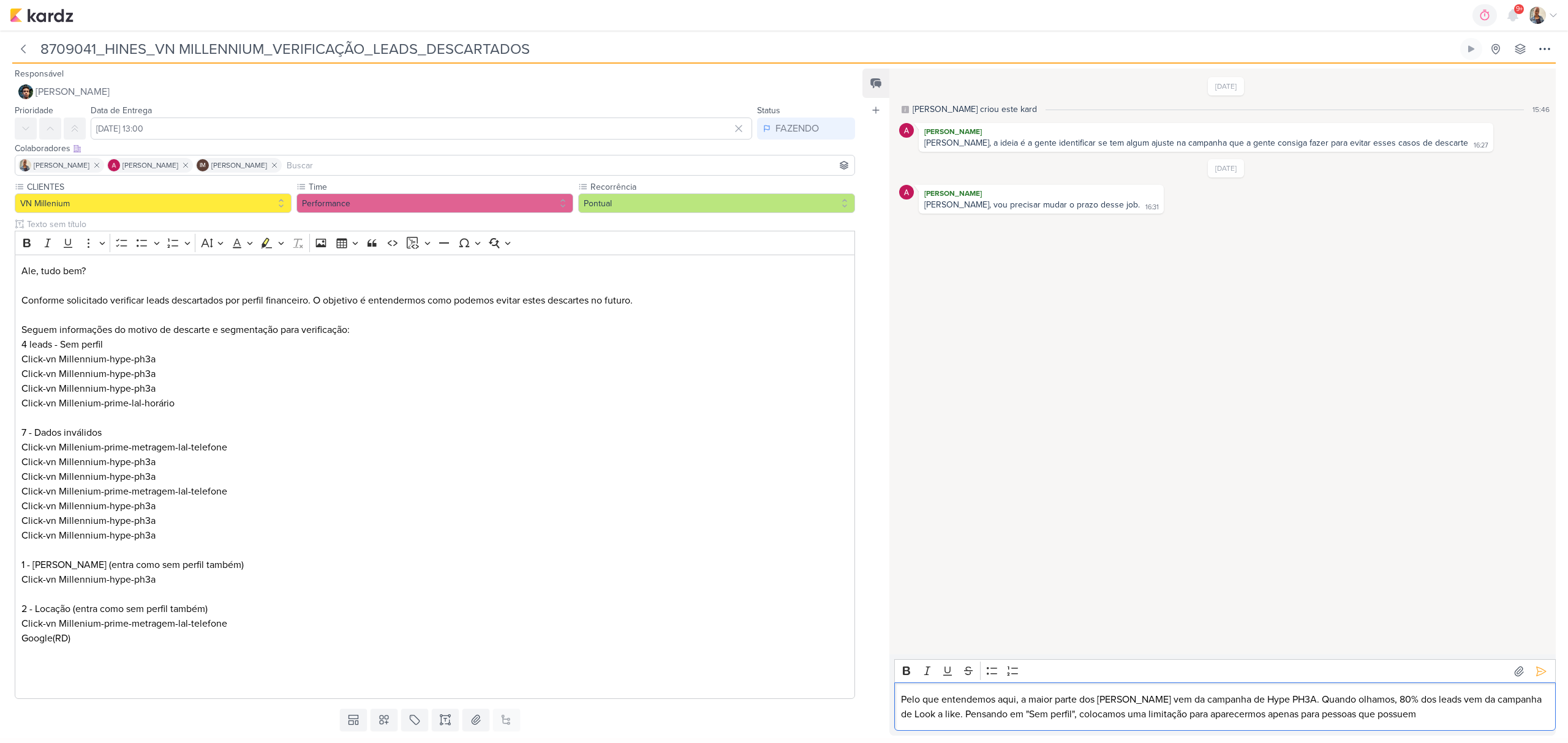
click at [1407, 715] on p "Pelo que entendemos aqui, a maior parte dos descartes vem da campanha de Hype P…" at bounding box center [1224, 707] width 648 height 29
click at [1424, 714] on p "Pelo que entendemos aqui, a maior parte dos descartes vem da campanha de Hype P…" at bounding box center [1224, 707] width 648 height 29
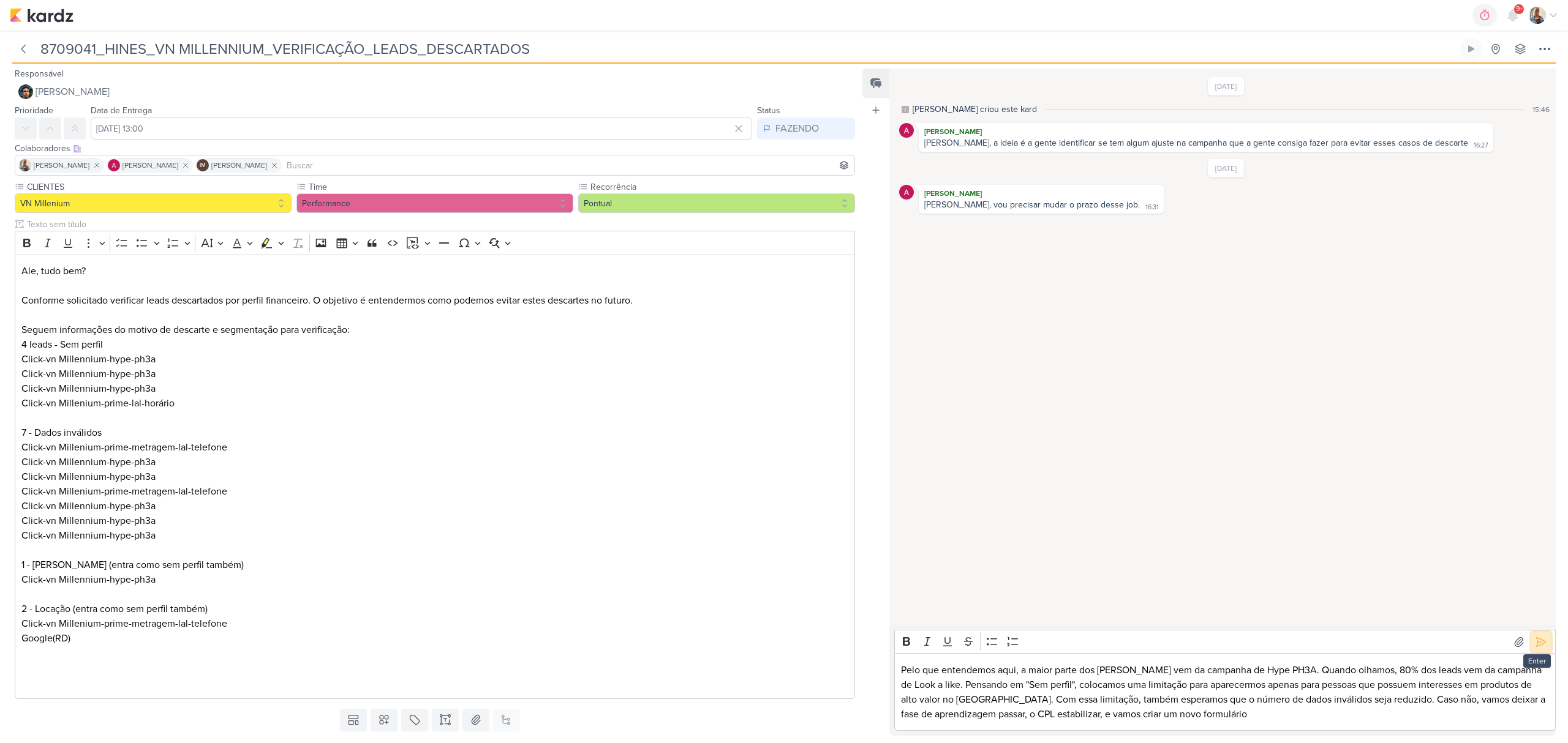
click at [1534, 646] on icon at bounding box center [1540, 642] width 12 height 12
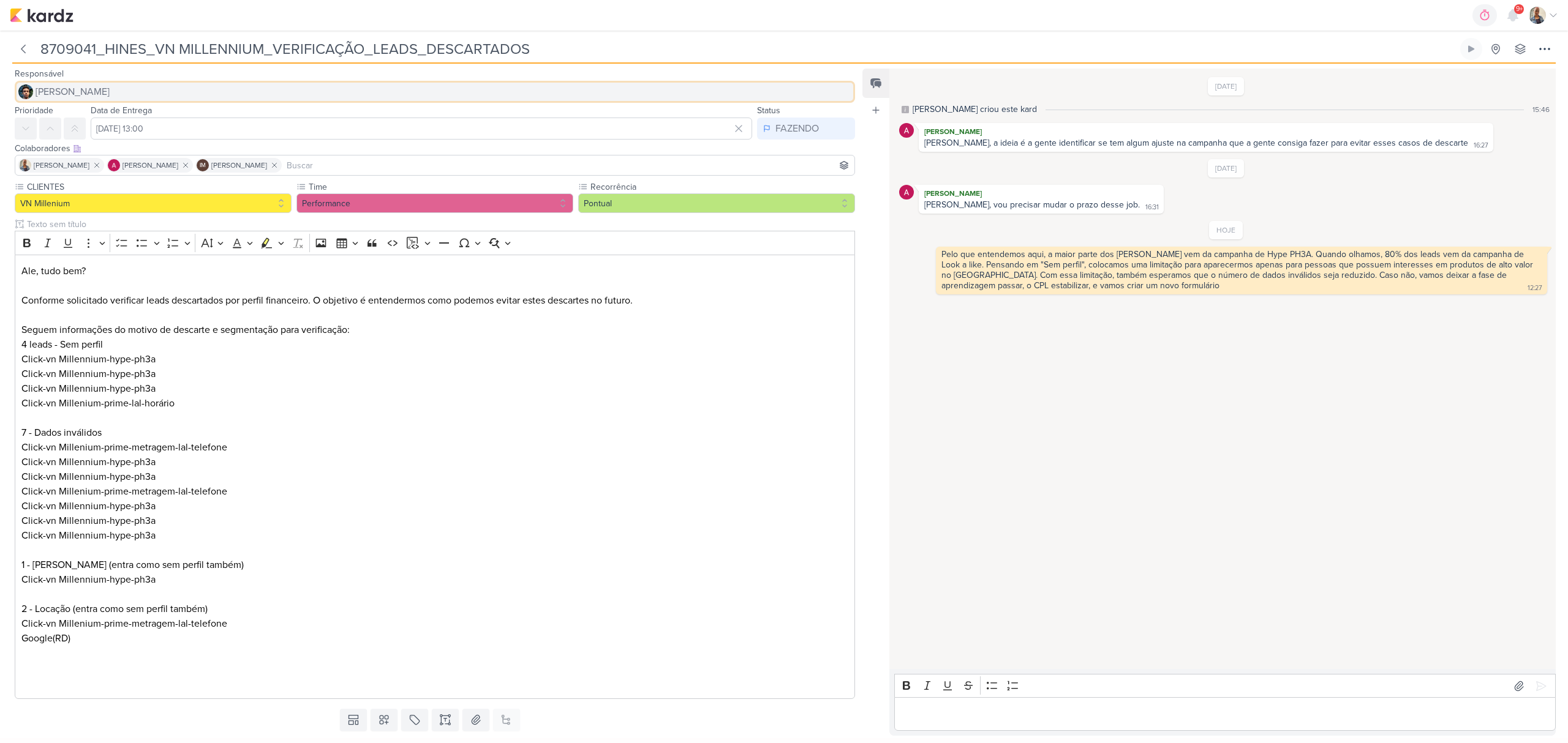
click at [115, 88] on button "[PERSON_NAME]" at bounding box center [434, 92] width 840 height 22
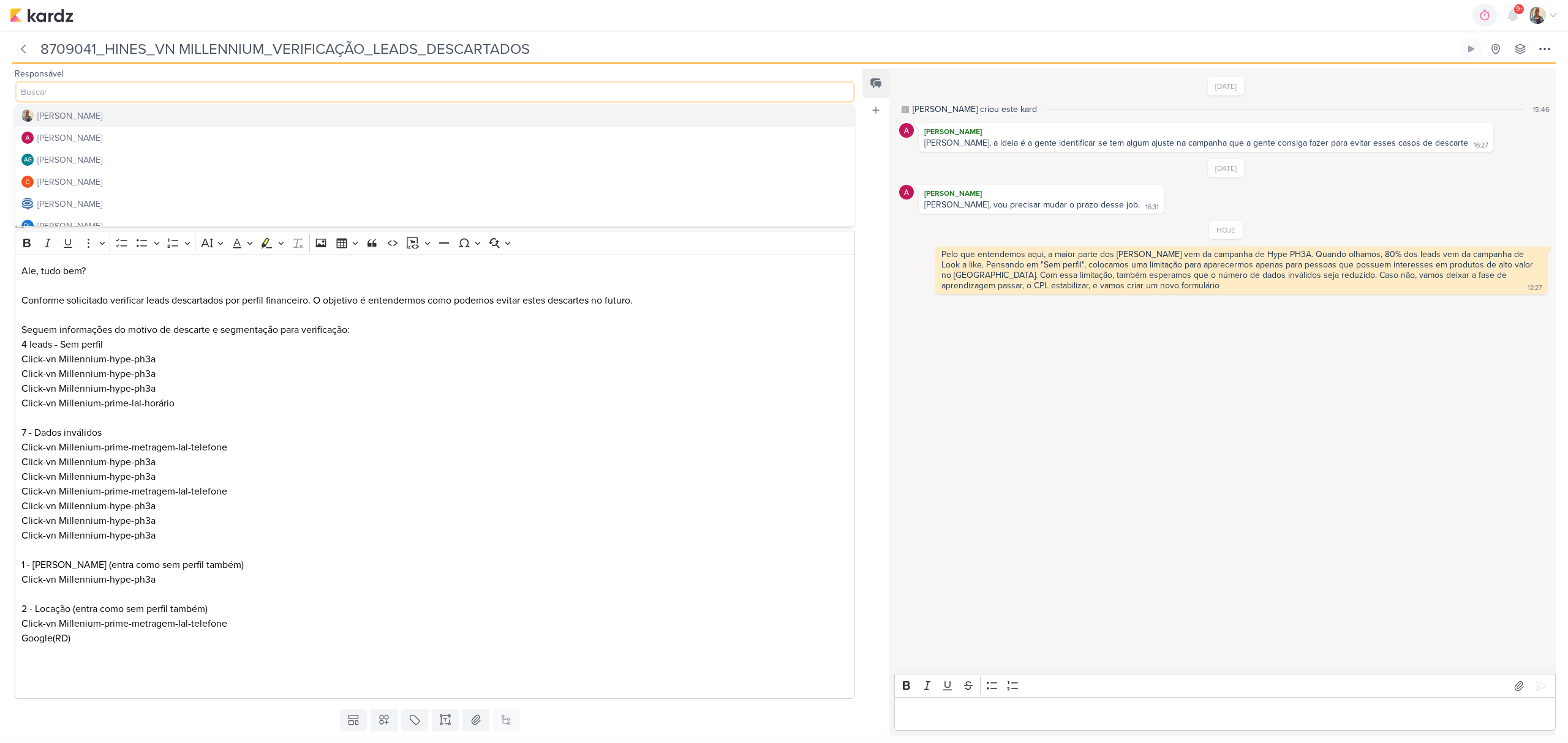
click at [111, 110] on button "[PERSON_NAME]" at bounding box center [435, 116] width 839 height 22
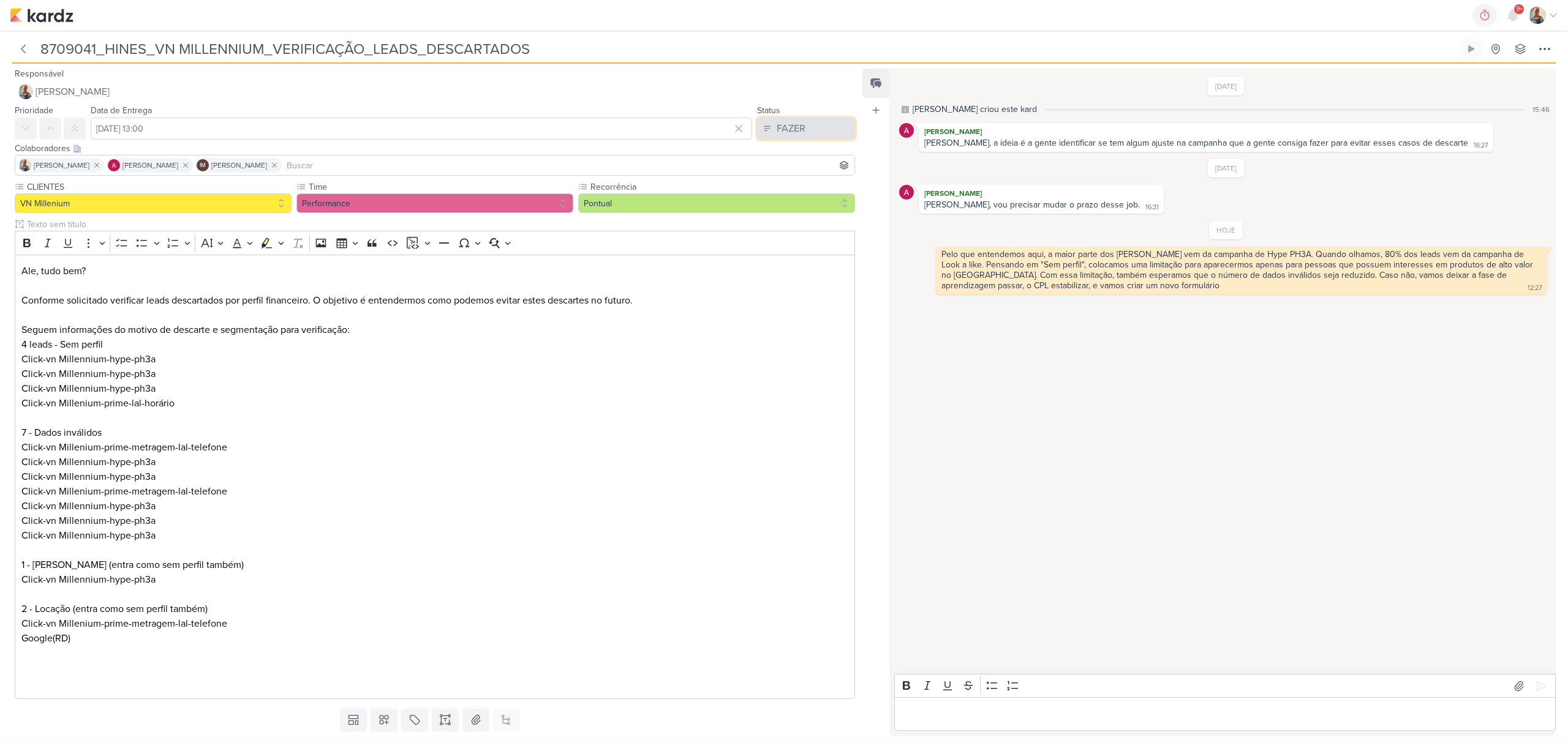
click at [831, 130] on button "FAZER" at bounding box center [806, 129] width 98 height 22
click at [787, 211] on div "FEITO" at bounding box center [781, 217] width 23 height 13
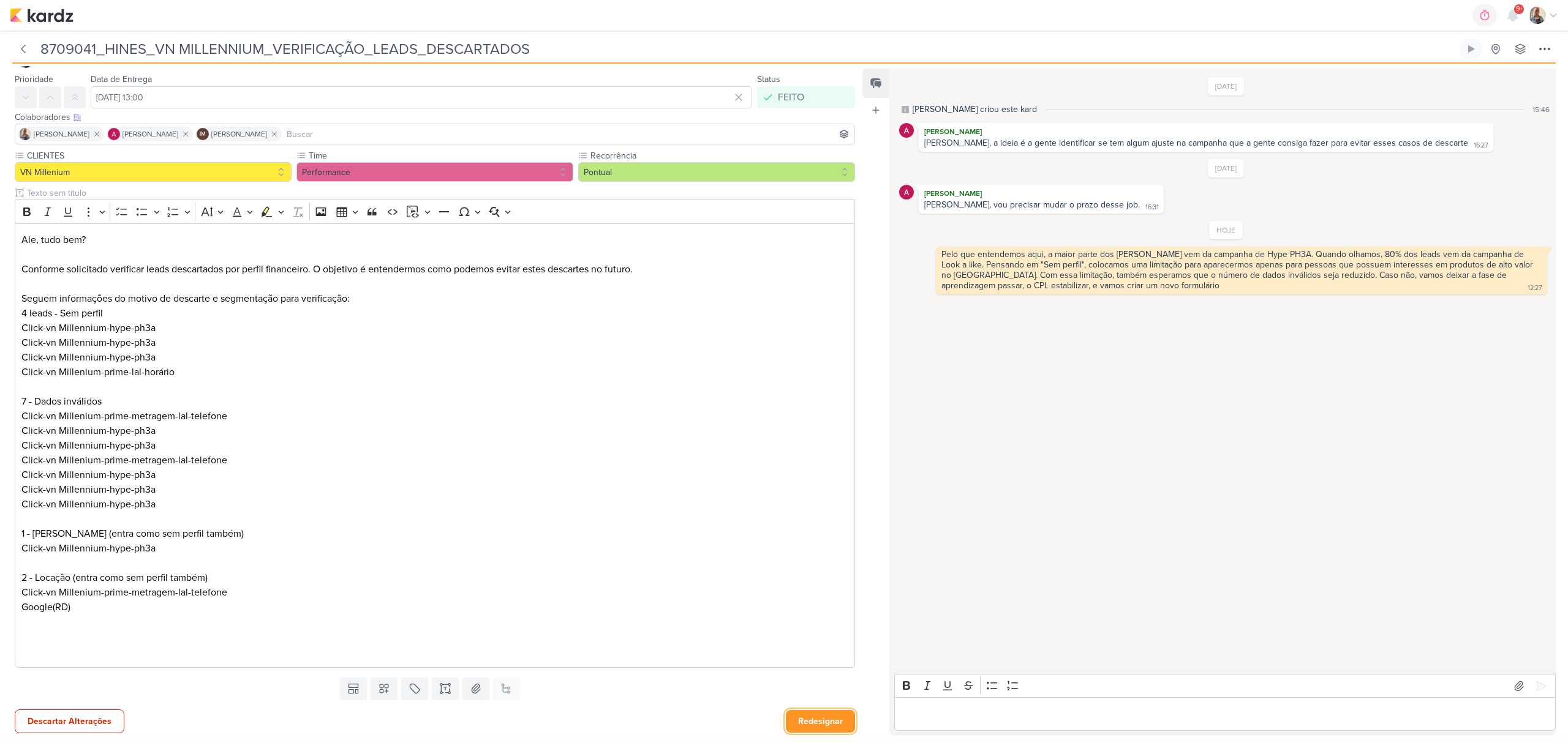
click at [828, 713] on button "Redesignar" at bounding box center [820, 721] width 69 height 22
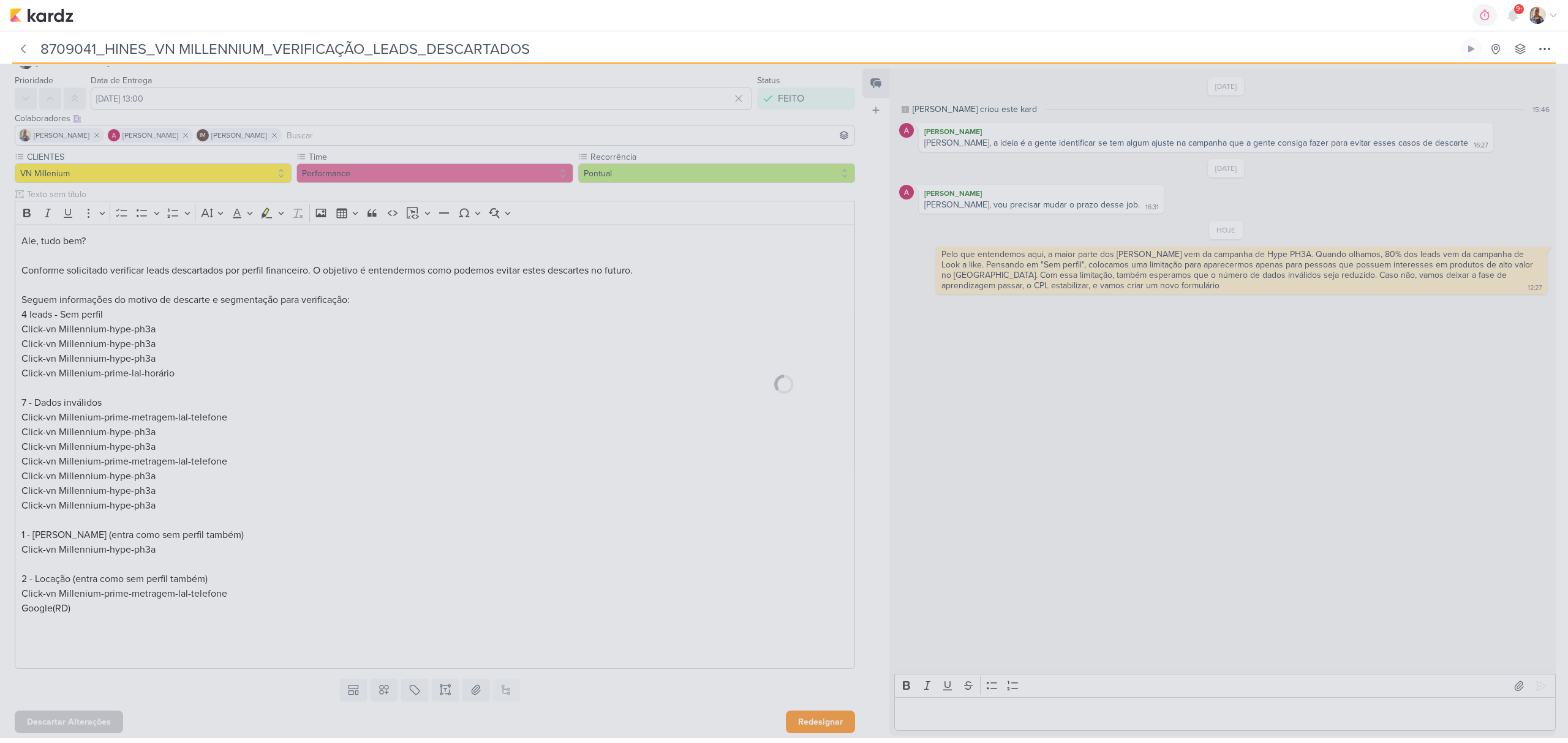
scroll to position [30, 0]
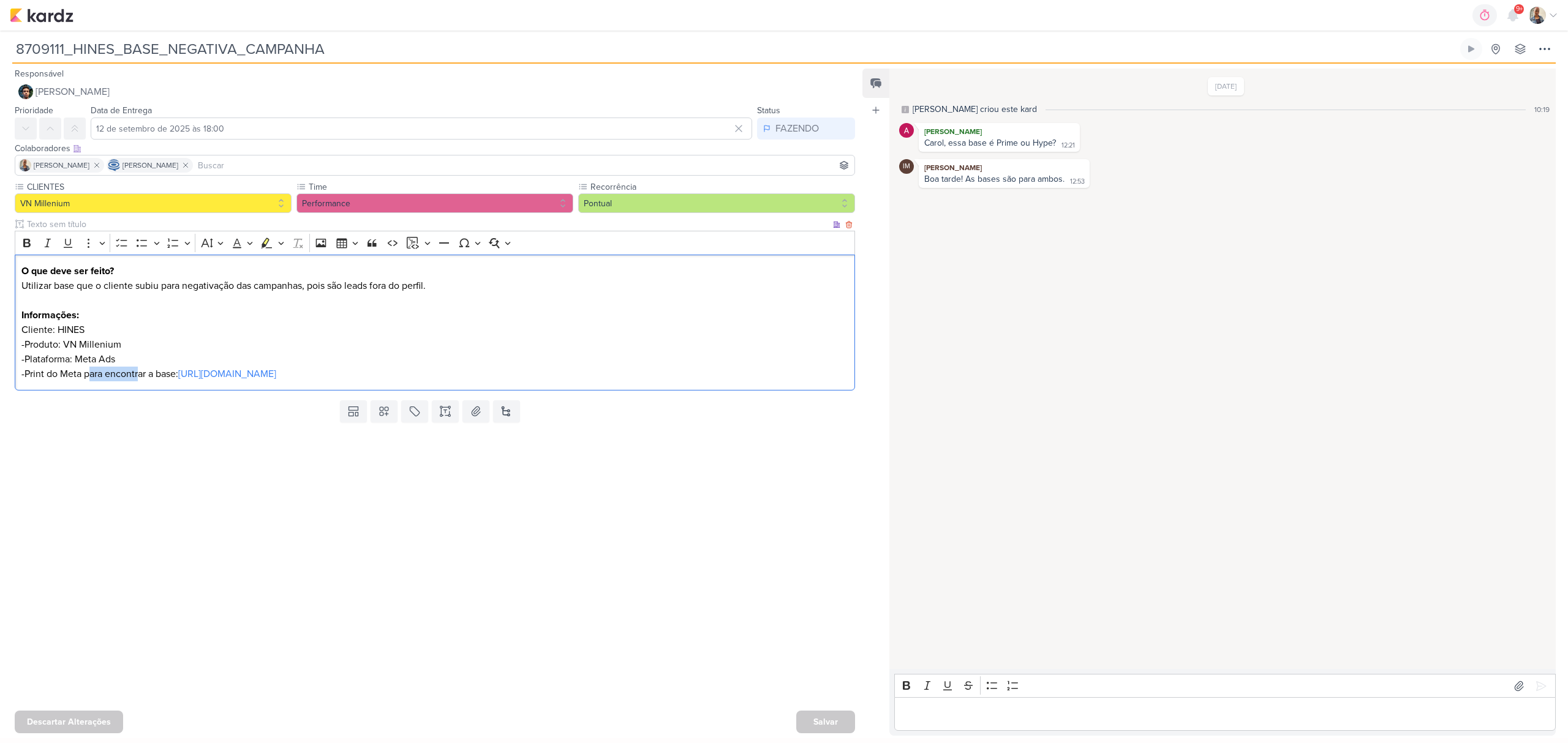
drag, startPoint x: 92, startPoint y: 372, endPoint x: 138, endPoint y: 372, distance: 46.0
click at [138, 372] on p "-Print do Meta para encontrar a base: [URL][DOMAIN_NAME]" at bounding box center [435, 374] width 827 height 15
drag, startPoint x: 81, startPoint y: 289, endPoint x: 500, endPoint y: 289, distance: 419.0
click at [500, 289] on p "Utilizar base que o cliente subiu para negativação das campanhas, pois são lead…" at bounding box center [435, 286] width 827 height 15
click at [477, 312] on p "Informações:" at bounding box center [435, 315] width 827 height 15
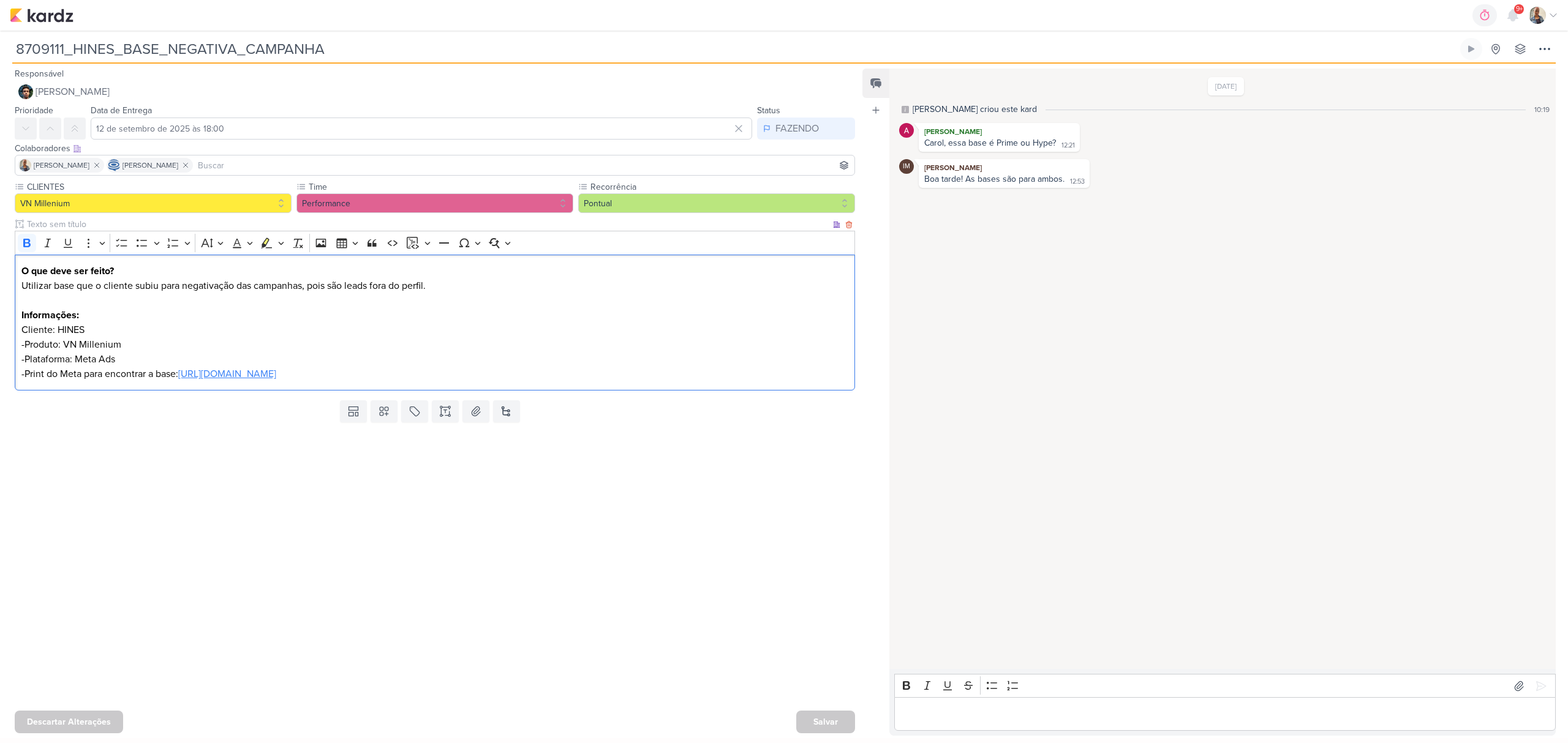
click at [276, 371] on link "[URL][DOMAIN_NAME]" at bounding box center [226, 374] width 98 height 12
click at [1022, 708] on p "Editor editing area: main" at bounding box center [1224, 714] width 648 height 15
click at [1540, 684] on icon at bounding box center [1541, 685] width 9 height 9
click at [93, 96] on button "[PERSON_NAME]" at bounding box center [434, 92] width 840 height 22
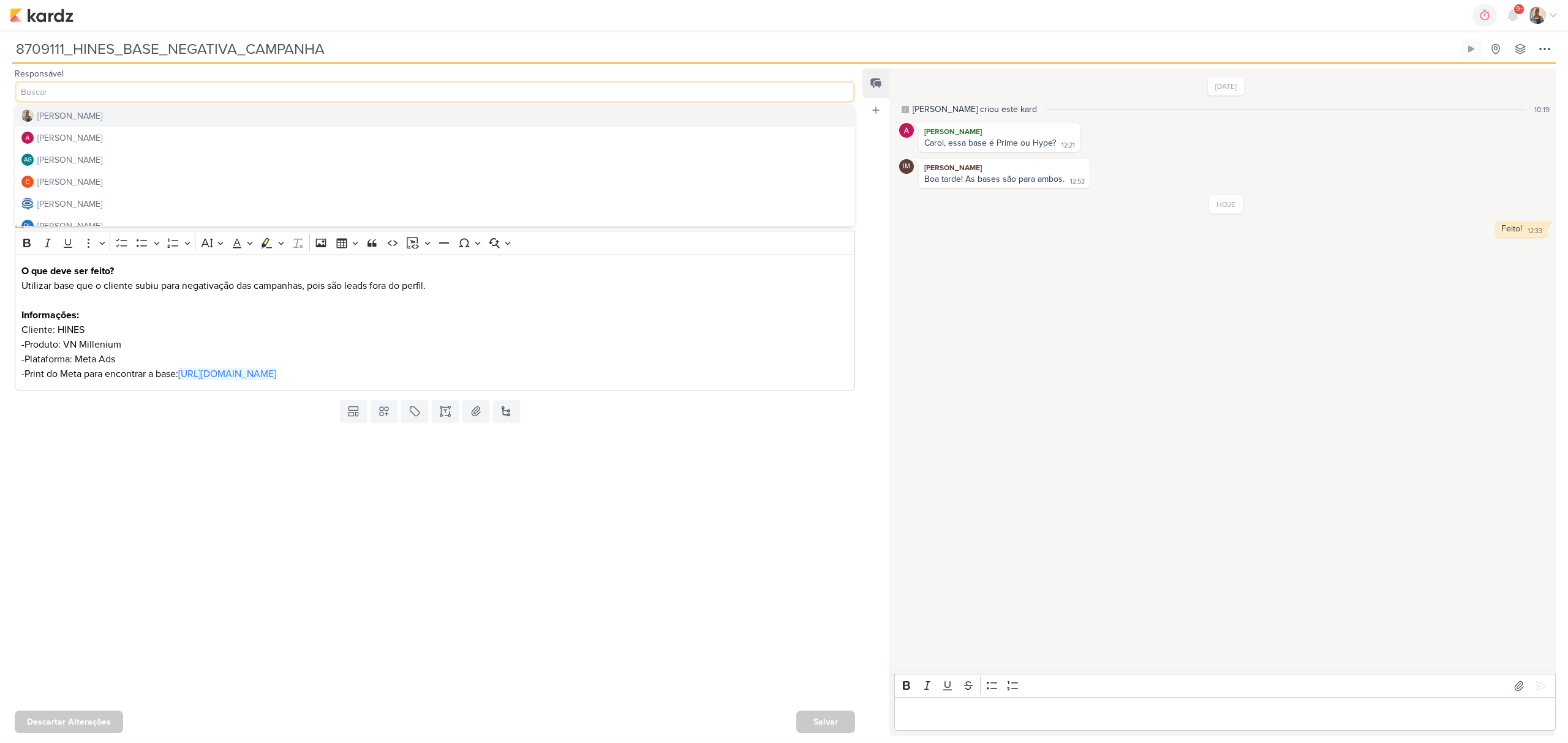
click at [92, 114] on button "[PERSON_NAME]" at bounding box center [435, 116] width 839 height 22
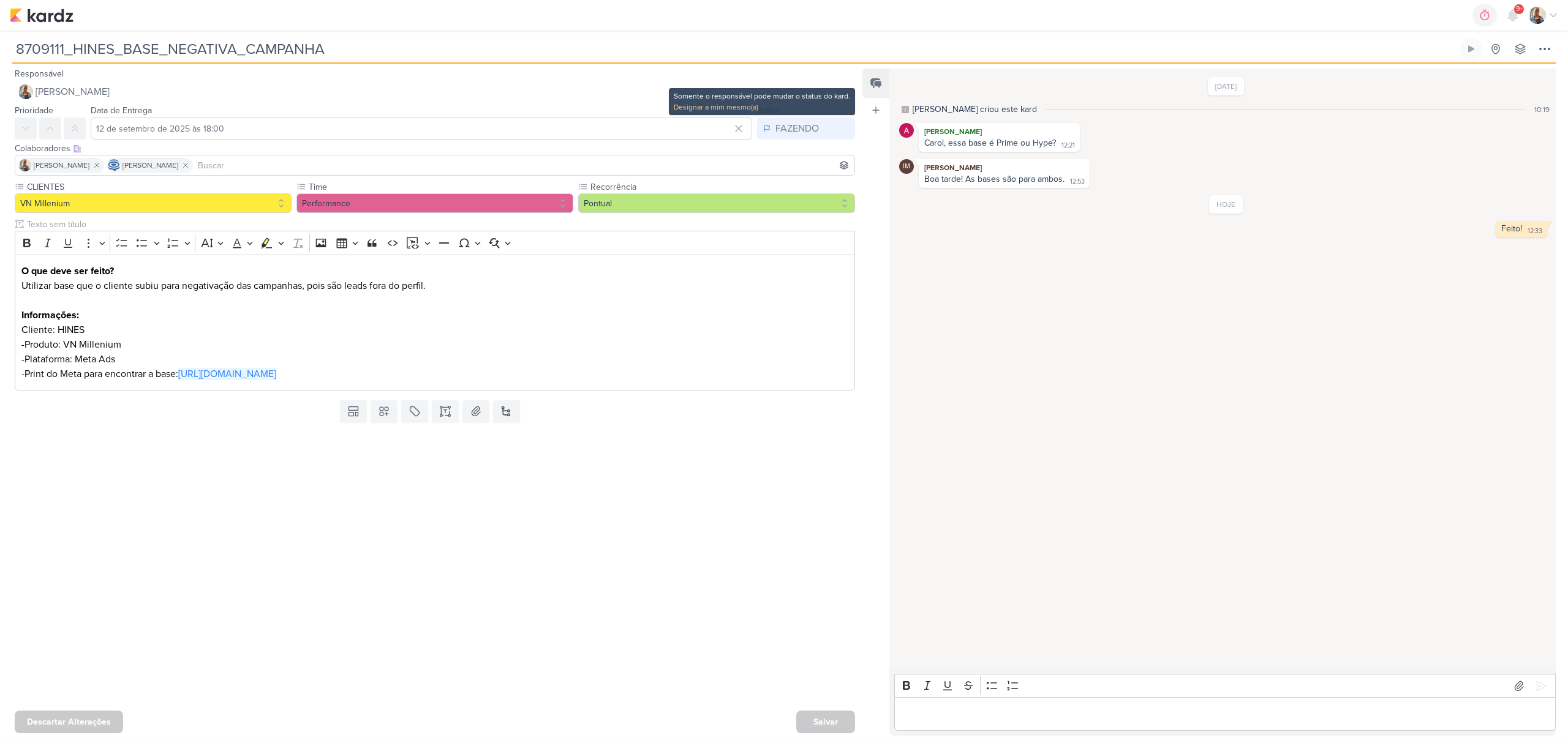
click at [780, 138] on button "FAZENDO" at bounding box center [806, 129] width 98 height 22
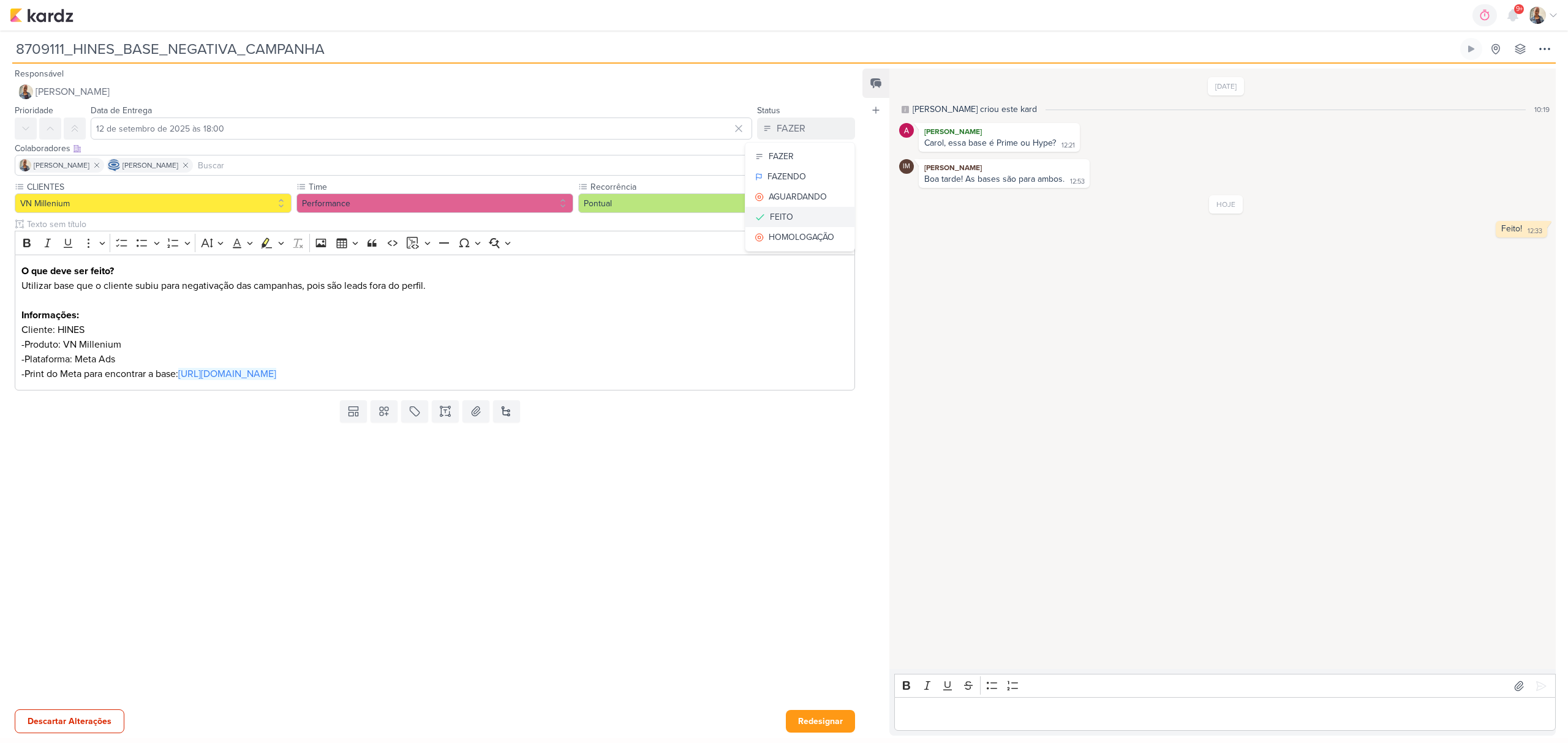
click at [784, 213] on div "FEITO" at bounding box center [781, 217] width 23 height 13
click at [810, 723] on button "Redesignar" at bounding box center [820, 721] width 69 height 22
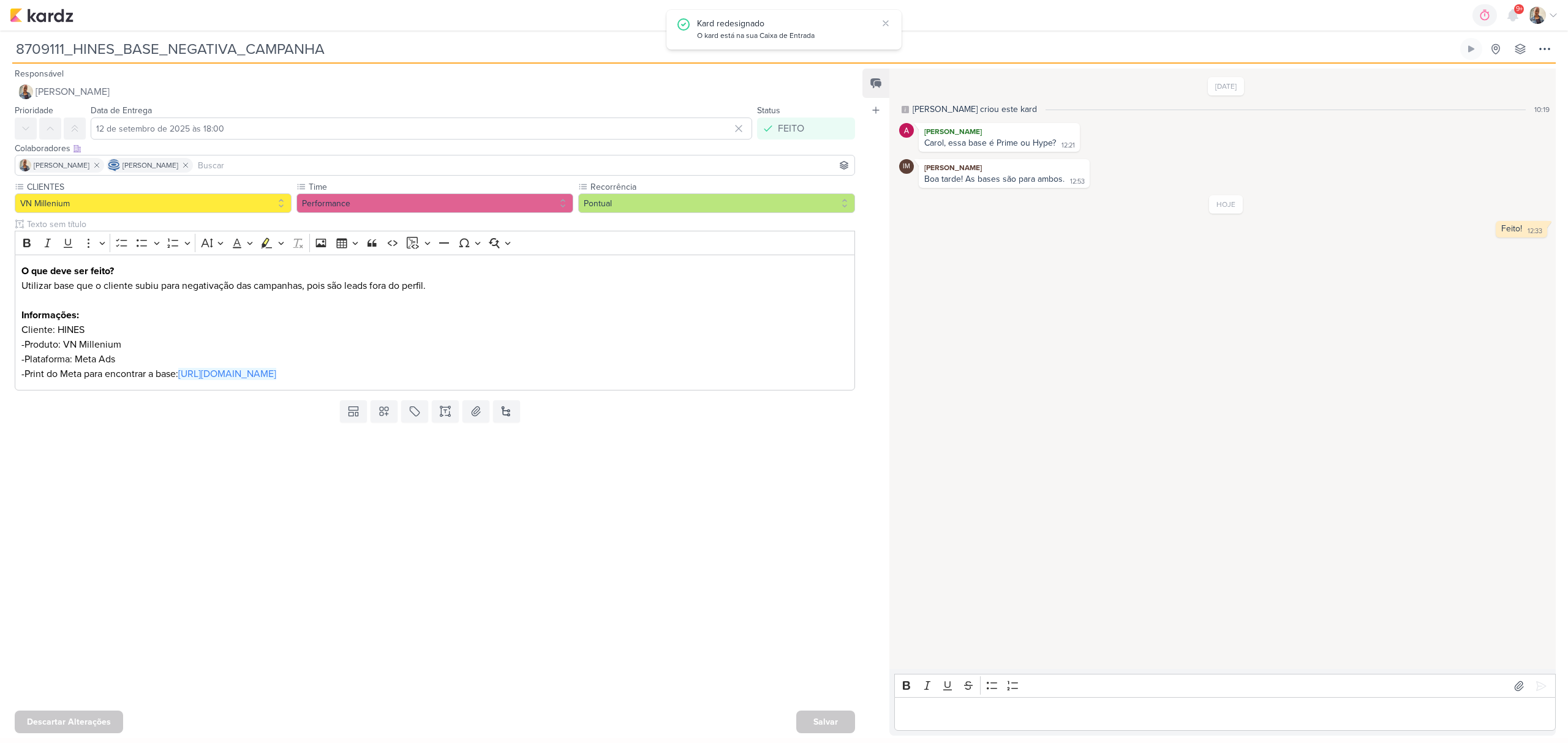
click at [819, 721] on div "Salvar" at bounding box center [825, 721] width 59 height 22
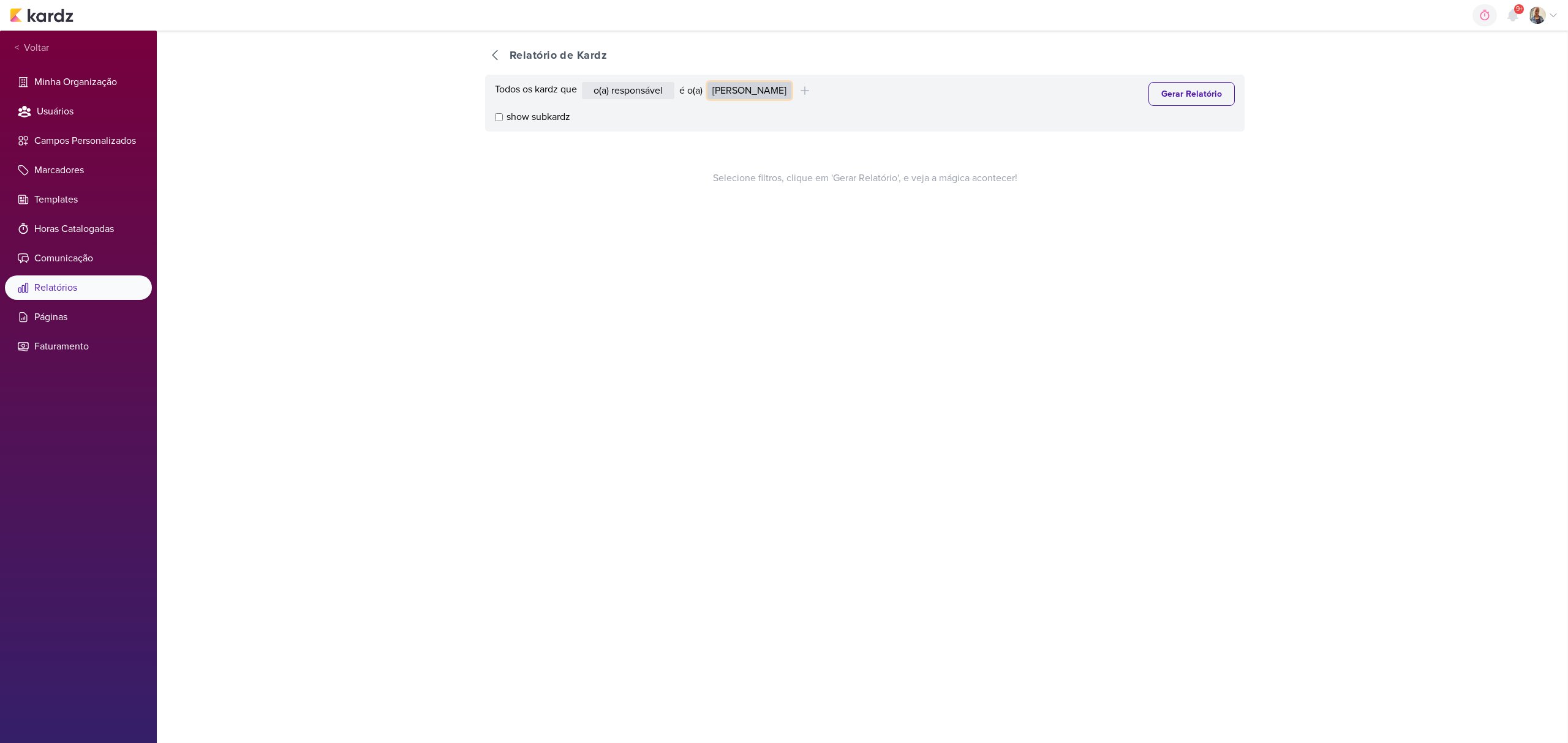
click at [791, 87] on select "[PERSON_NAME] Graciano [PERSON_NAME] [PERSON_NAME] [PERSON_NAME] [PERSON_NAME] …" at bounding box center [749, 91] width 84 height 17
select select "1395"
click at [711, 82] on select "[PERSON_NAME] Graciano [PERSON_NAME] [PERSON_NAME] [PERSON_NAME] [PERSON_NAME] …" at bounding box center [749, 91] width 84 height 17
click at [1179, 104] on button "Gerar Relatório" at bounding box center [1192, 94] width 86 height 24
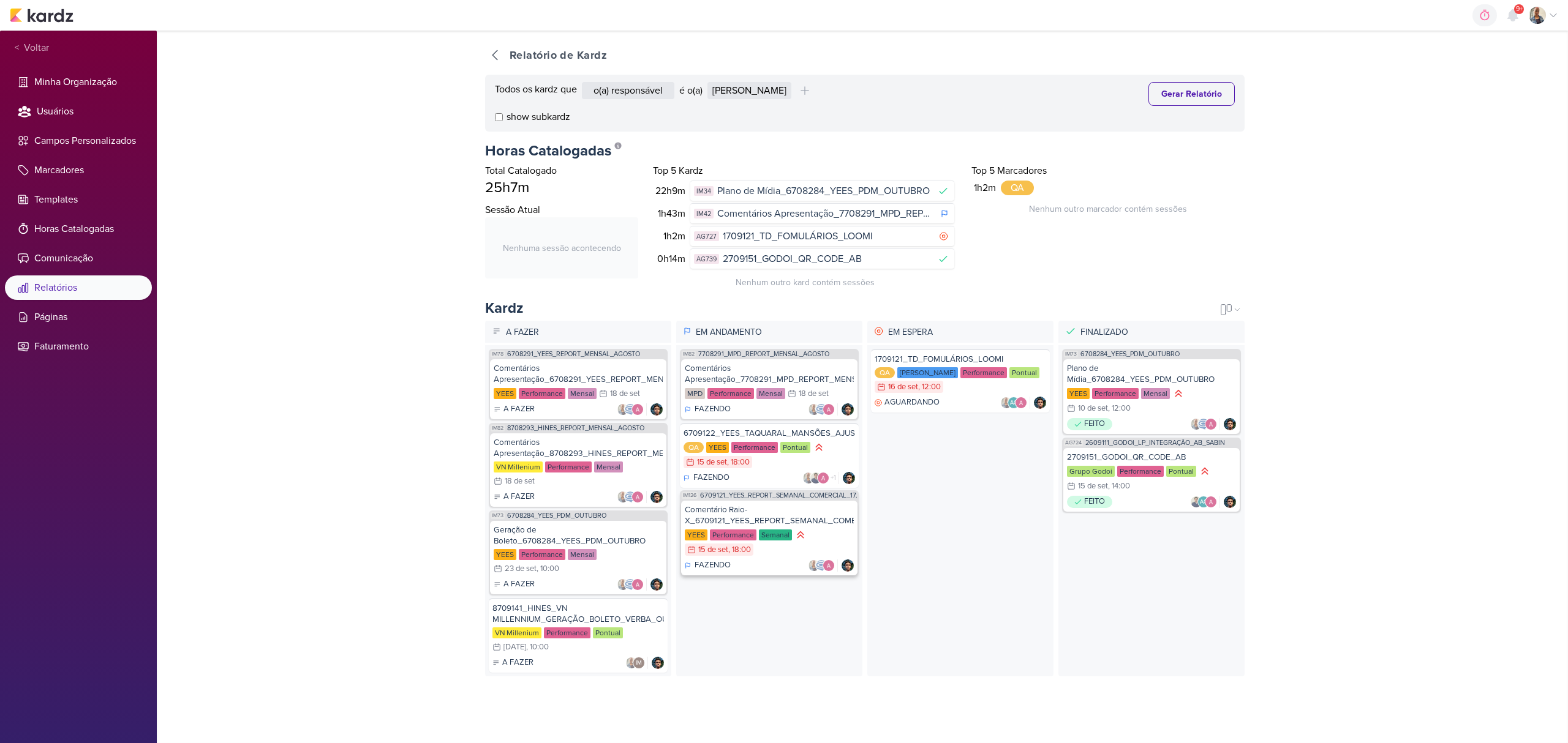
click at [756, 559] on div "Comentário Raio-X_6709121_YEES_REPORT_SEMANAL_COMERCIAL_16.09 [GEOGRAPHIC_DATA]…" at bounding box center [769, 538] width 176 height 75
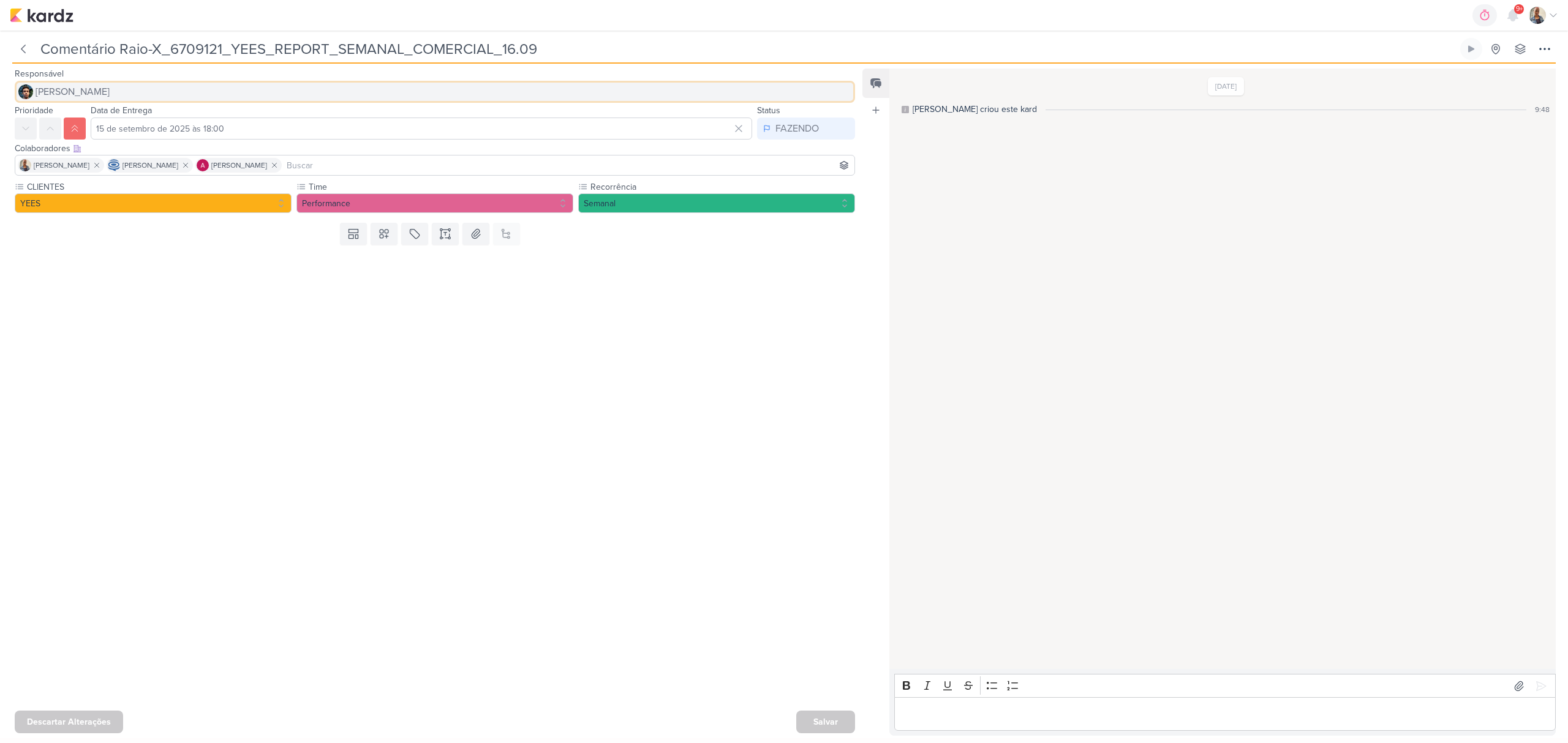
click at [73, 81] on button "[PERSON_NAME]" at bounding box center [434, 92] width 840 height 22
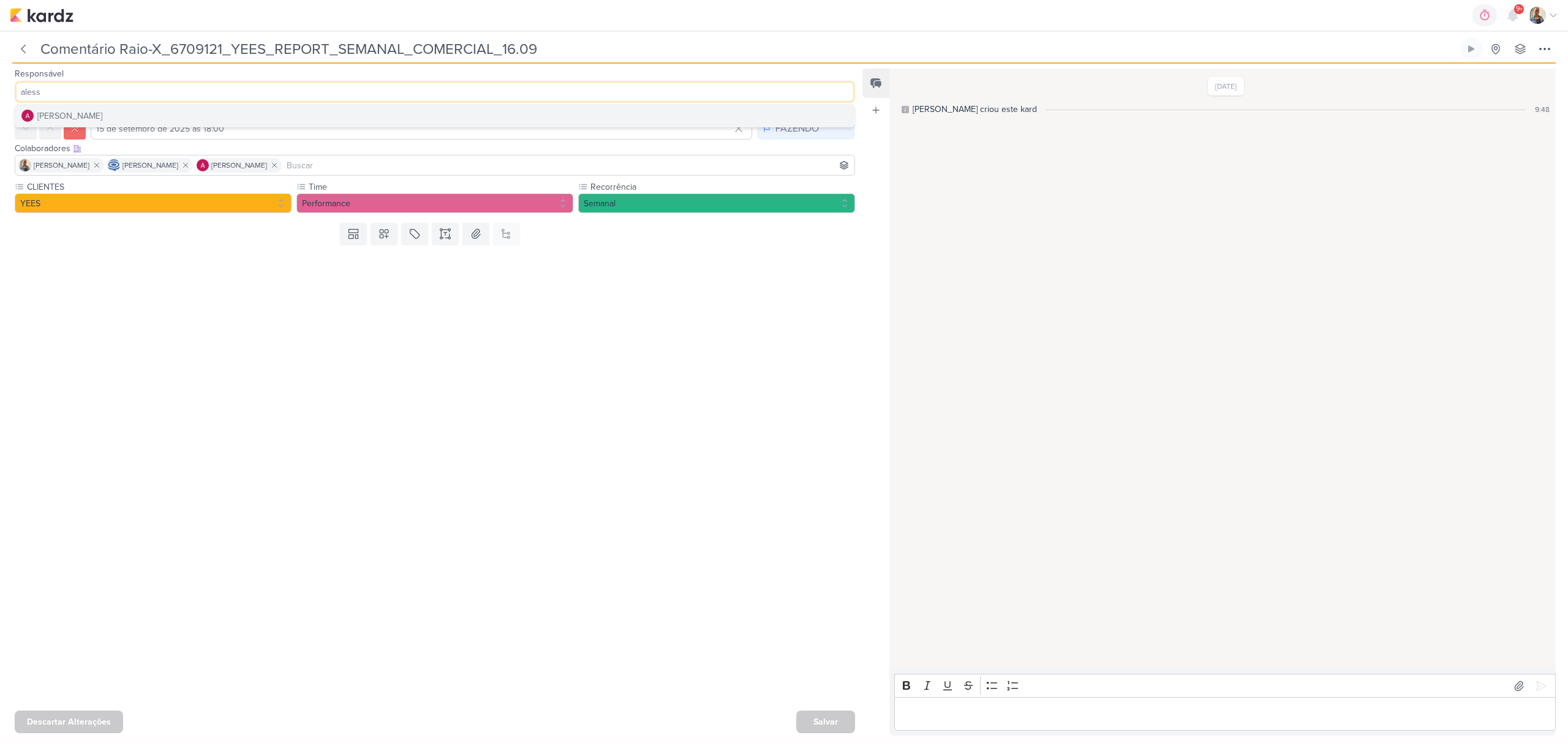
type input "aless"
click at [72, 106] on button "[PERSON_NAME]" at bounding box center [435, 116] width 839 height 22
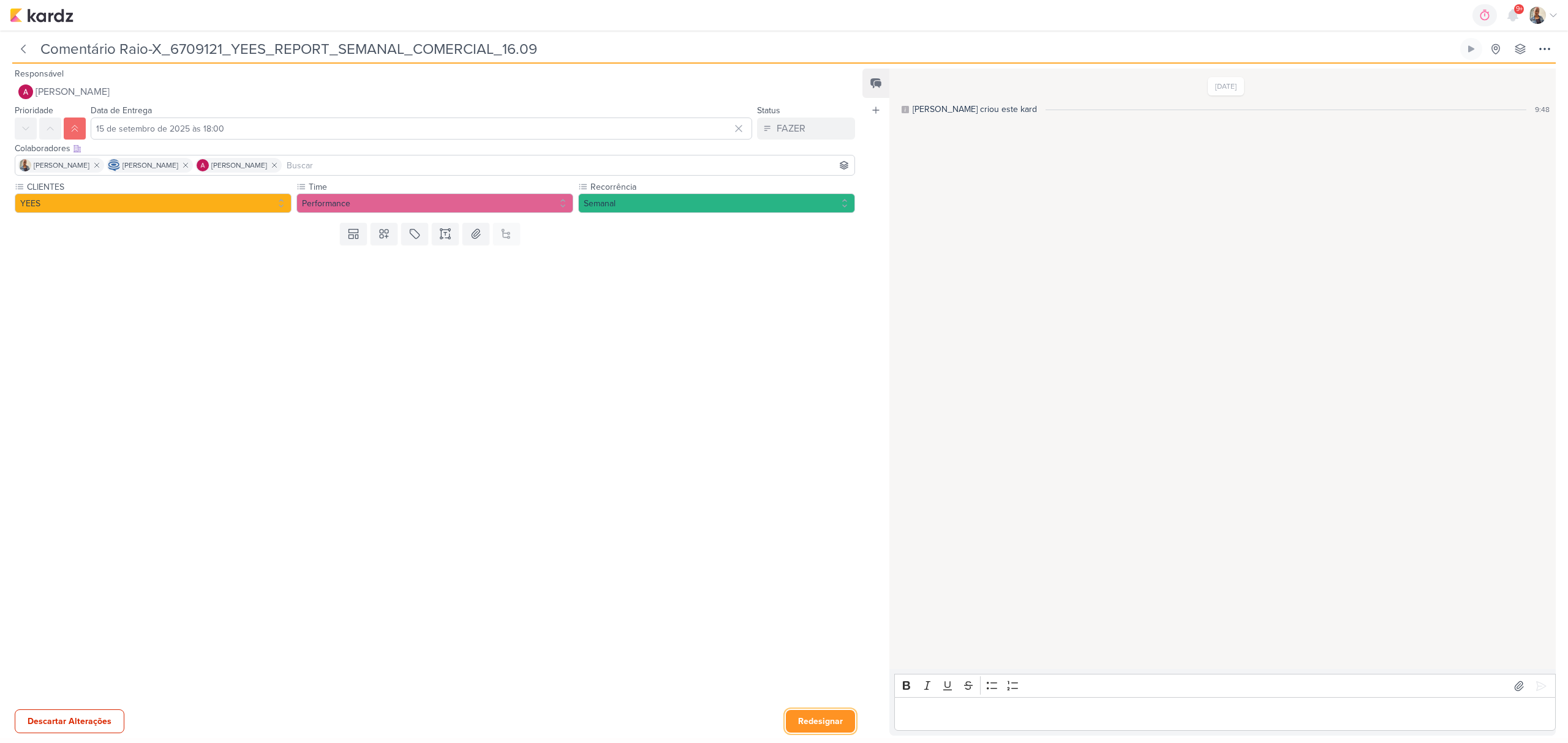
click at [806, 713] on button "Redesignar" at bounding box center [820, 721] width 69 height 22
click at [812, 715] on div "Salvar" at bounding box center [825, 721] width 59 height 22
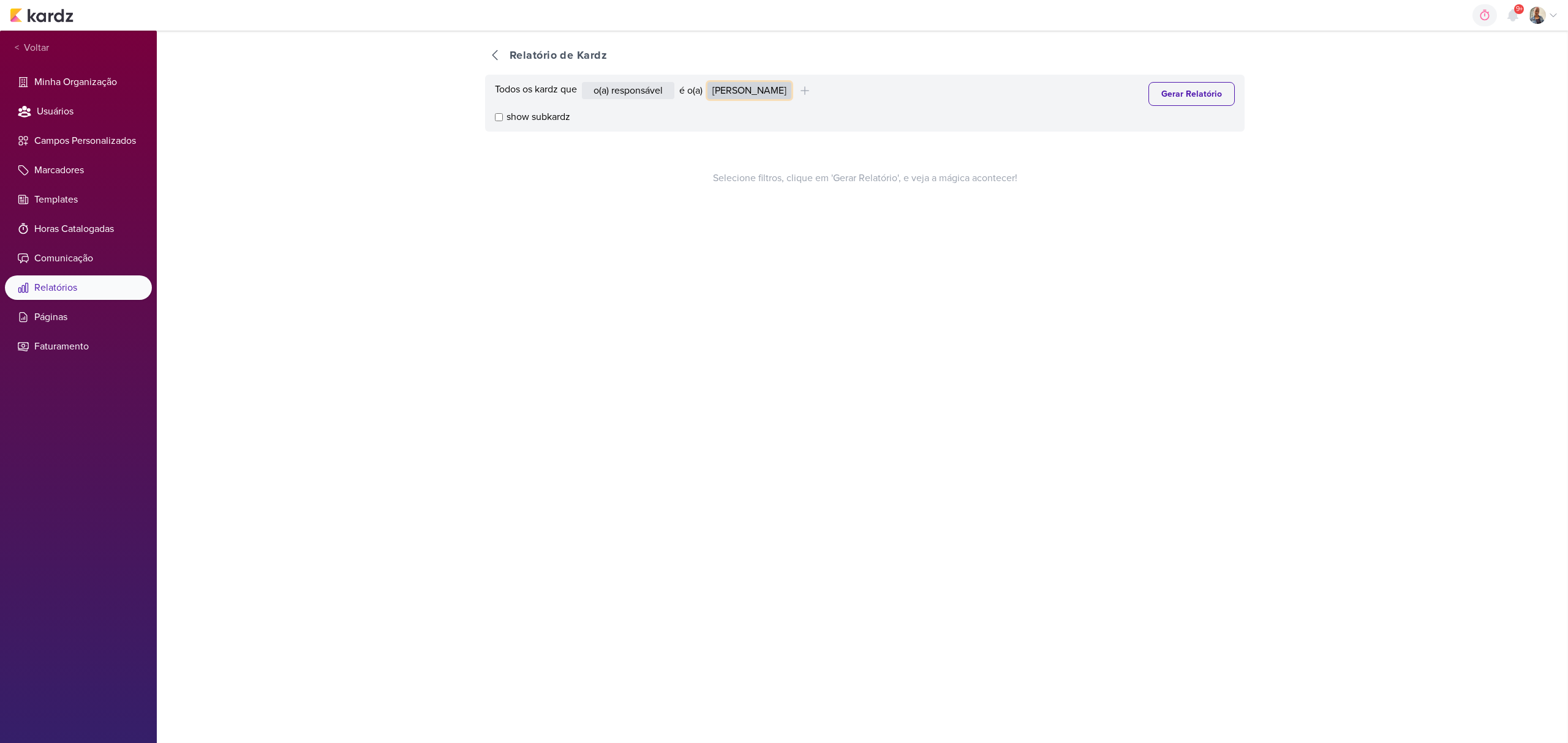
click at [732, 84] on select "[PERSON_NAME] Graciano [PERSON_NAME] [PERSON_NAME] [PERSON_NAME] [PERSON_NAME] …" at bounding box center [749, 91] width 84 height 17
select select "1395"
click at [711, 82] on select "[PERSON_NAME] Graciano [PERSON_NAME] [PERSON_NAME] [PERSON_NAME] [PERSON_NAME] …" at bounding box center [749, 91] width 84 height 17
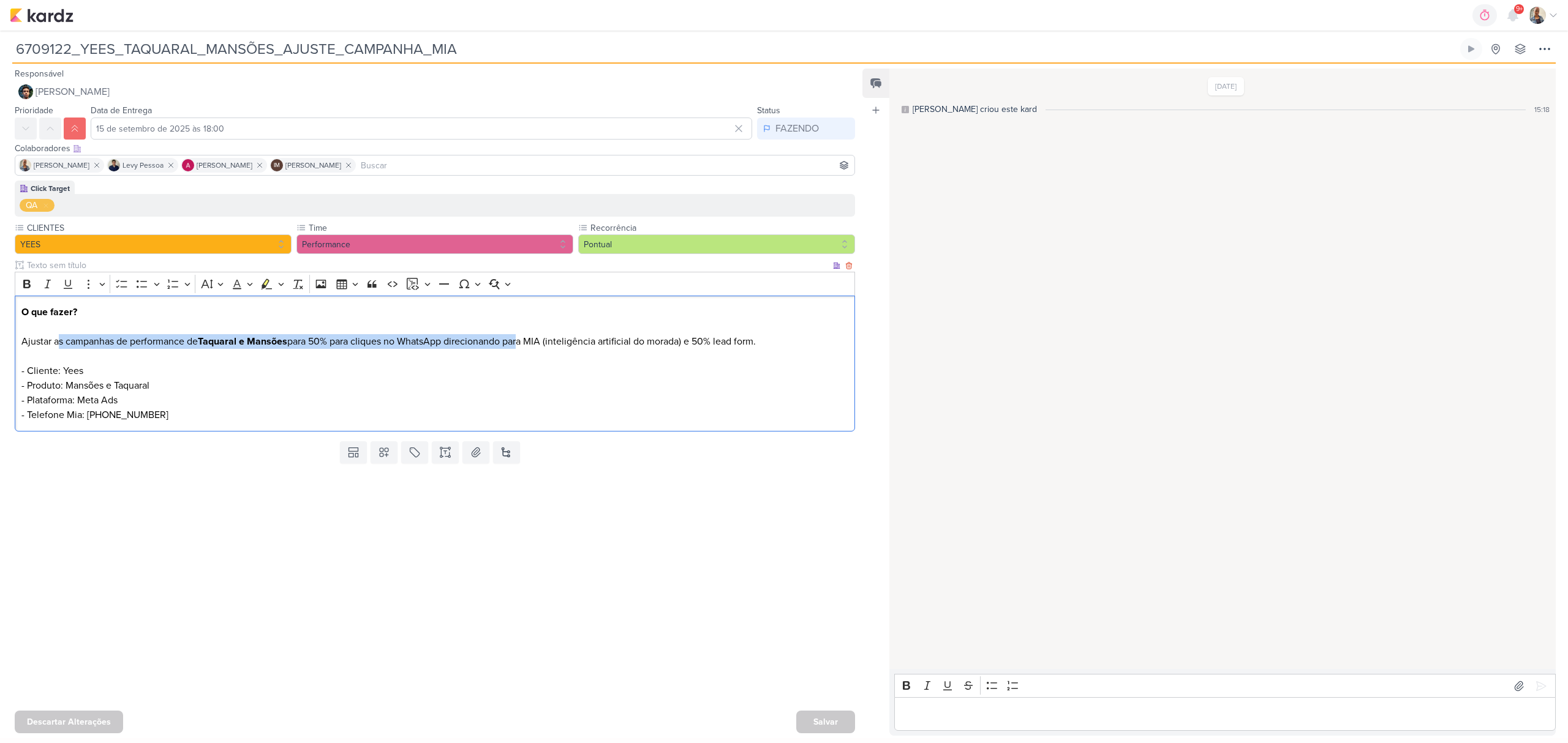
drag, startPoint x: 60, startPoint y: 346, endPoint x: 524, endPoint y: 344, distance: 464.0
click at [524, 344] on p "Ajustar as campanhas de performance de Taquaral e Mansões para 50% para cliques…" at bounding box center [435, 378] width 827 height 88
click at [462, 358] on p "Ajustar as campanhas de performance de Taquaral e Mansões para 50% para cliques…" at bounding box center [435, 378] width 827 height 88
drag, startPoint x: 345, startPoint y: 345, endPoint x: 569, endPoint y: 336, distance: 224.2
click at [569, 336] on p "Ajustar as campanhas de performance de Taquaral e Mansões para 50% para cliques…" at bounding box center [435, 378] width 827 height 88
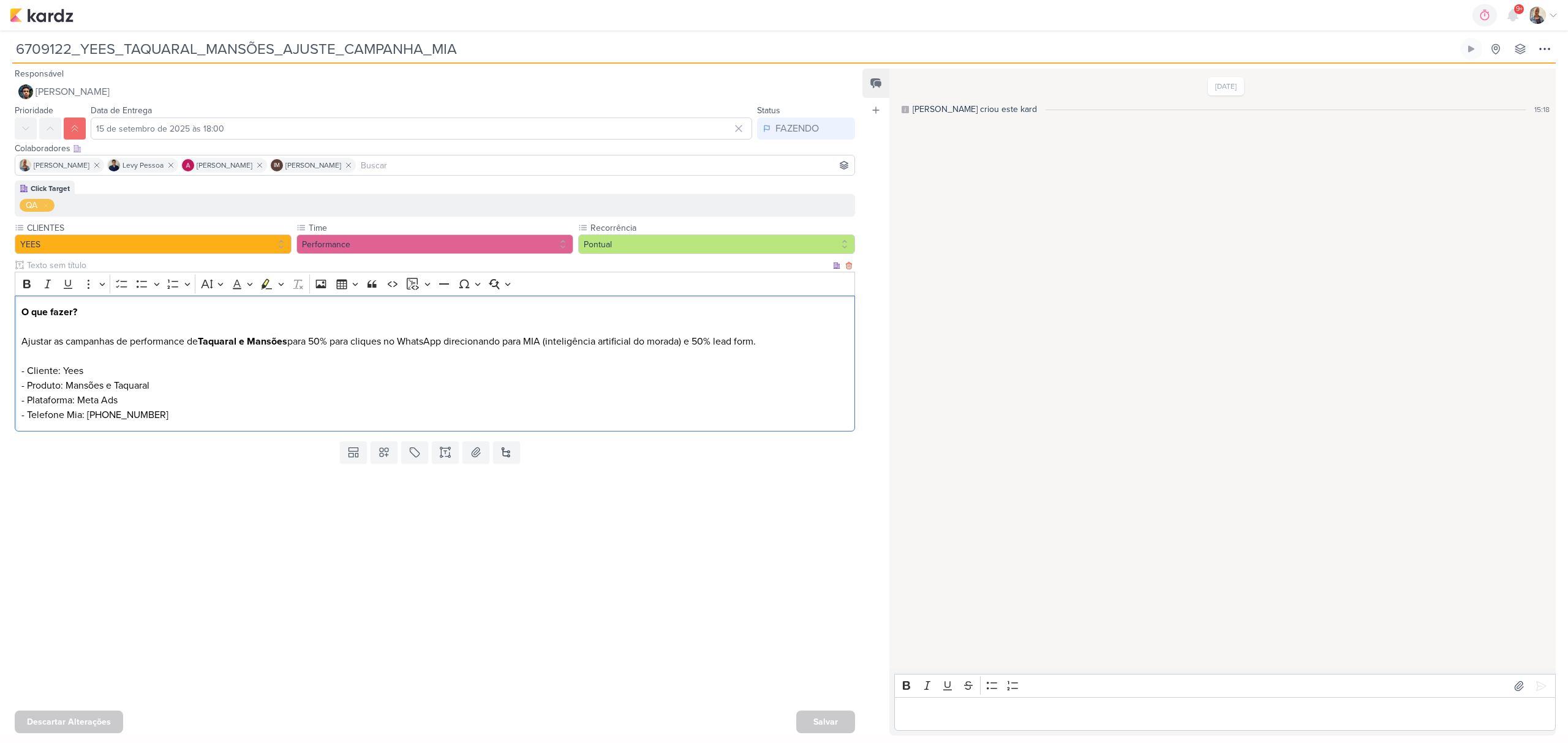
click at [549, 356] on p "Ajustar as campanhas de performance de Taquaral e Mansões para 50% para cliques…" at bounding box center [435, 378] width 827 height 88
drag, startPoint x: 448, startPoint y: 346, endPoint x: 705, endPoint y: 338, distance: 257.1
click at [705, 336] on p "Ajustar as campanhas de performance de Taquaral e Mansões para 50% para cliques…" at bounding box center [435, 378] width 827 height 88
click at [689, 356] on p "Ajustar as campanhas de performance de Taquaral e Mansões para 50% para cliques…" at bounding box center [435, 378] width 827 height 88
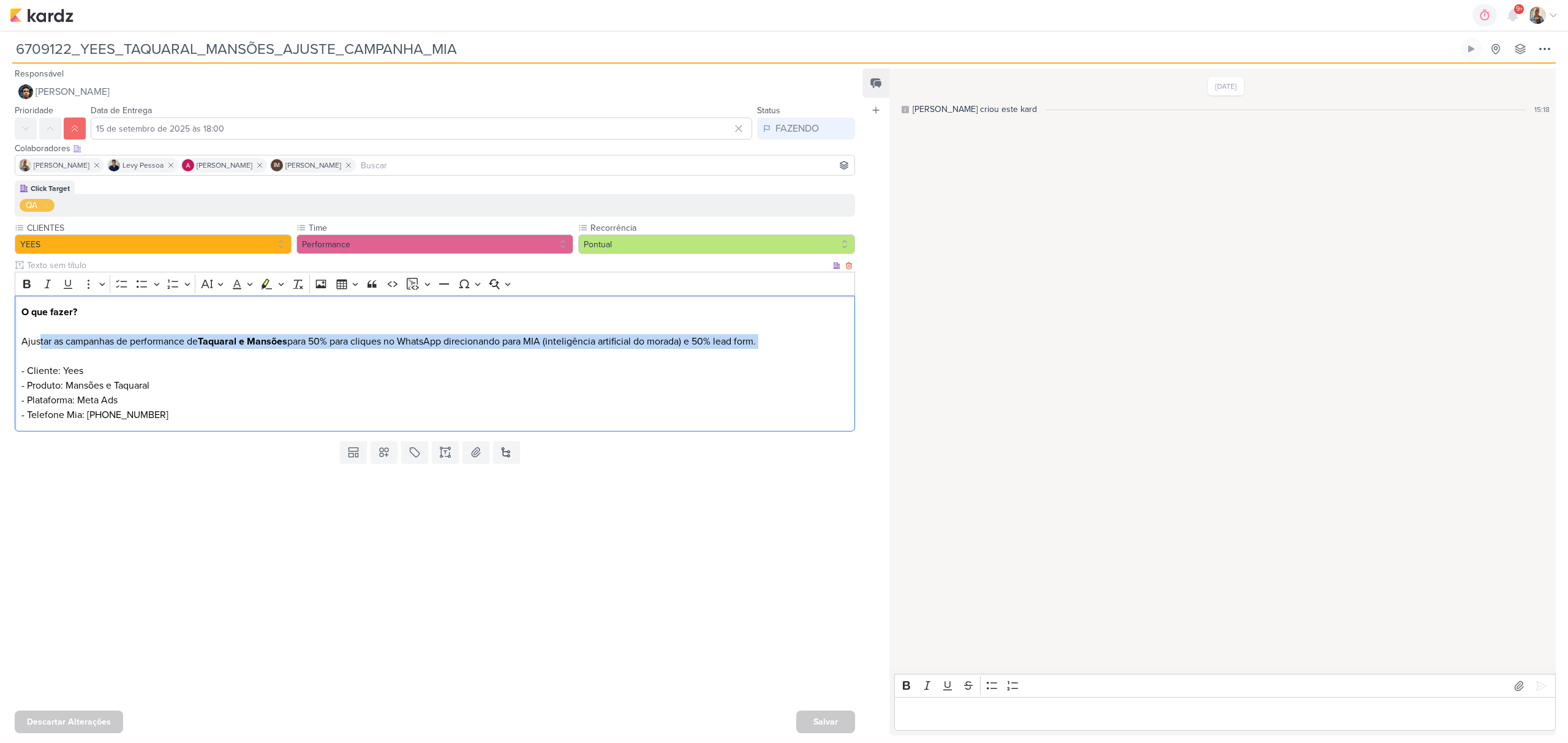
drag, startPoint x: 40, startPoint y: 337, endPoint x: 429, endPoint y: 350, distance: 389.2
click at [429, 350] on p "Ajustar as campanhas de performance de Taquaral e Mansões para 50% para cliques…" at bounding box center [435, 378] width 827 height 88
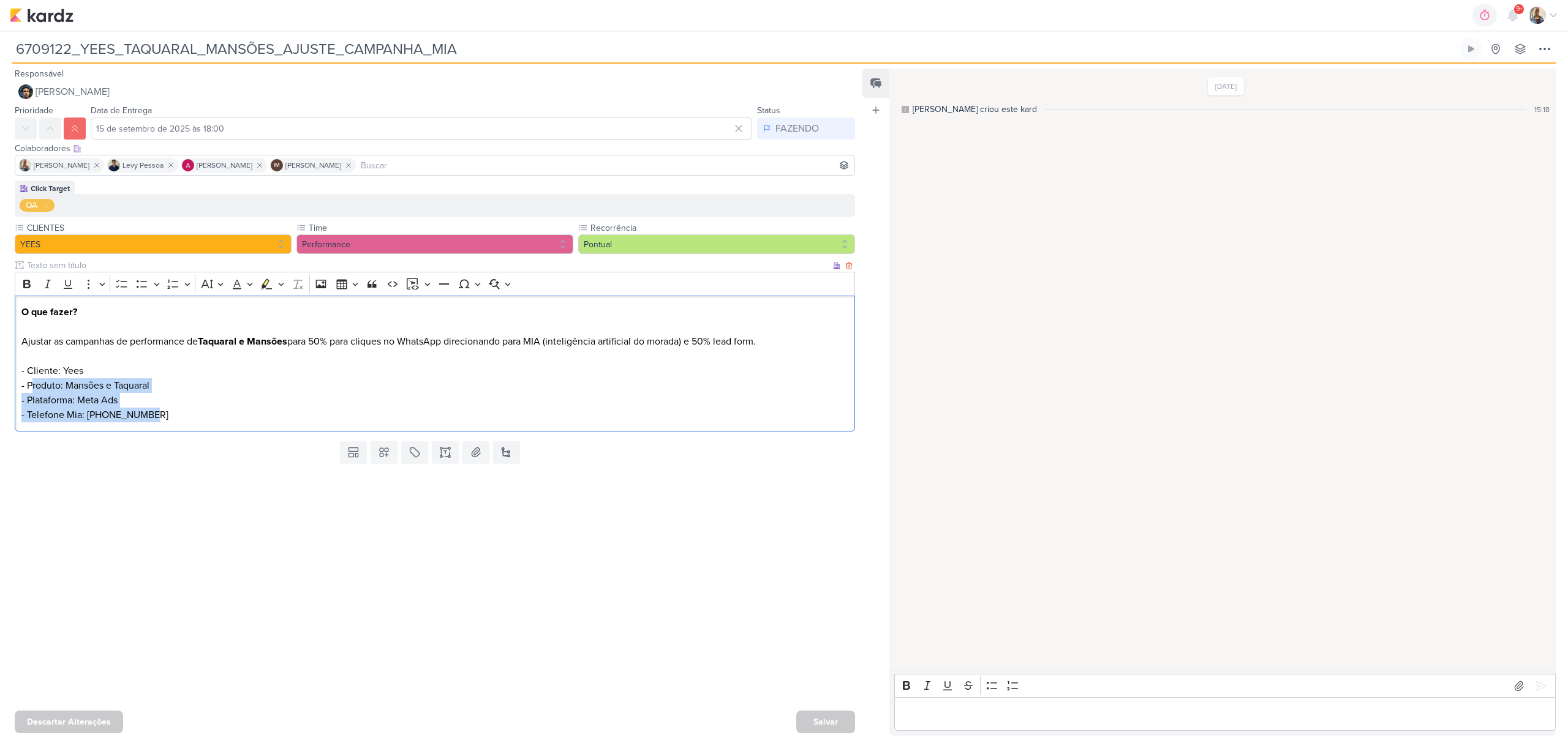
drag, startPoint x: 261, startPoint y: 412, endPoint x: 33, endPoint y: 385, distance: 229.6
click at [33, 385] on p "Ajustar as campanhas de performance de Taquaral e Mansões para 50% para cliques…" at bounding box center [435, 378] width 827 height 88
click at [239, 399] on p "Ajustar as campanhas de performance de Taquaral e Mansões para 50% para cliques…" at bounding box center [435, 378] width 827 height 88
